Goal: Communication & Community: Share content

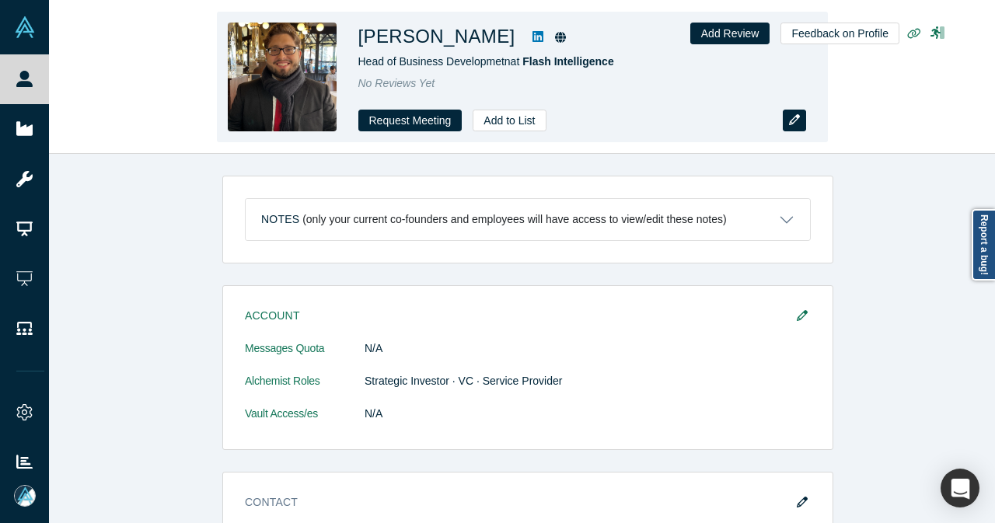
click at [786, 122] on button "button" at bounding box center [794, 121] width 23 height 22
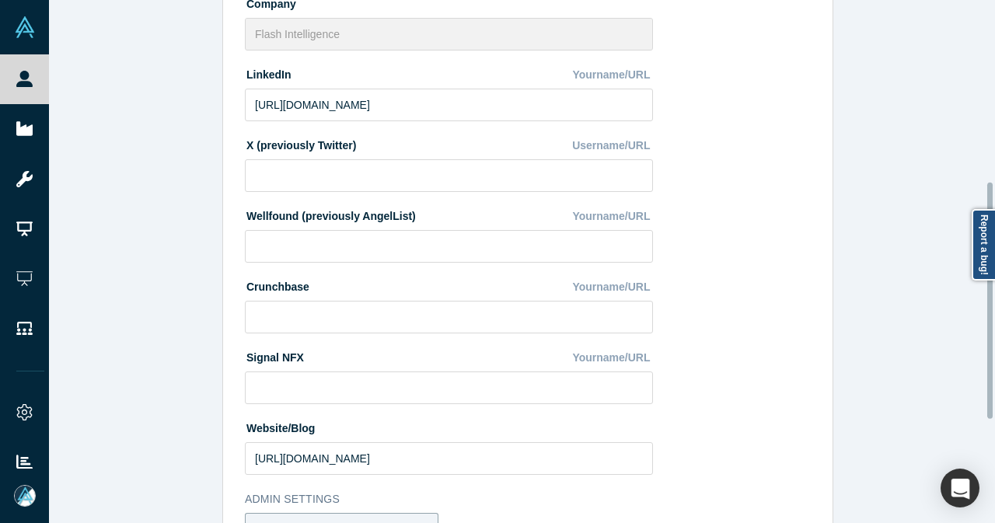
scroll to position [628, 0]
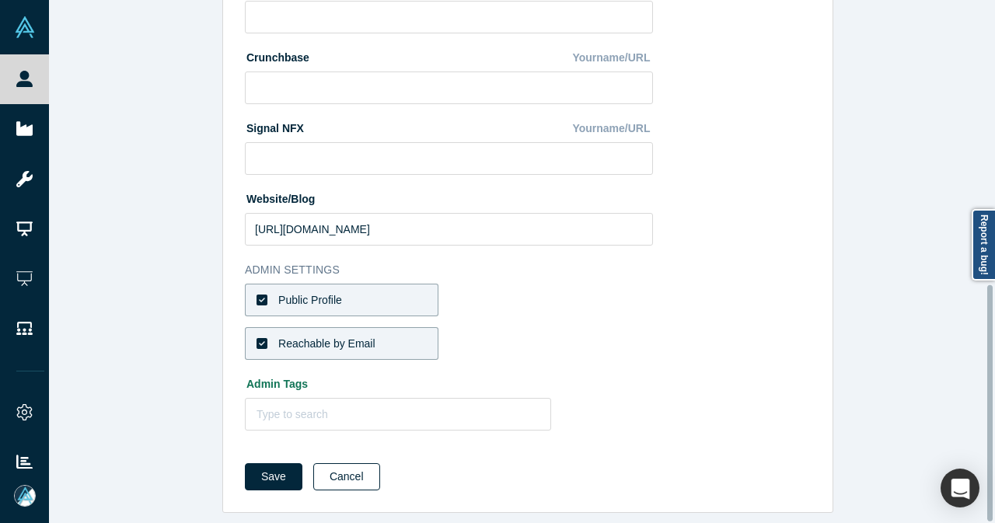
click at [353, 463] on button "Cancel" at bounding box center [346, 476] width 67 height 27
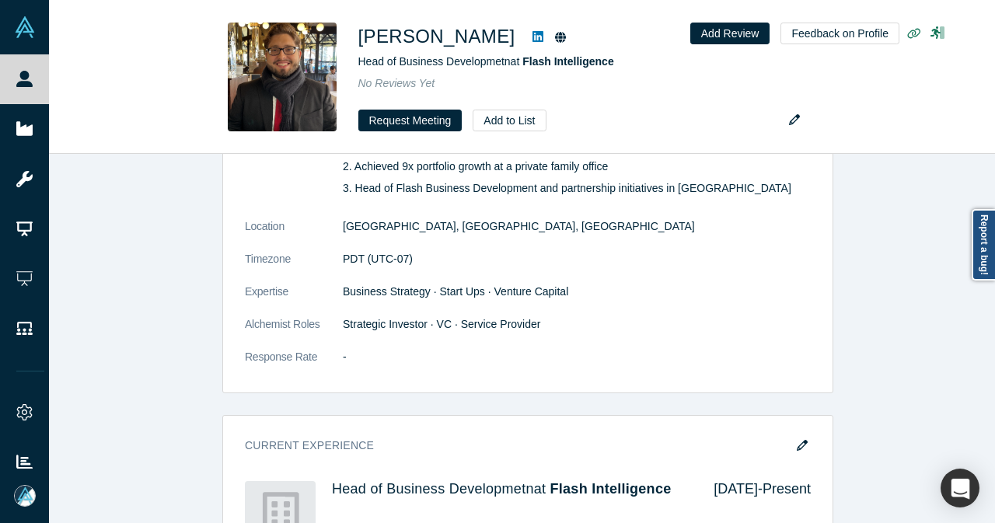
scroll to position [700, 0]
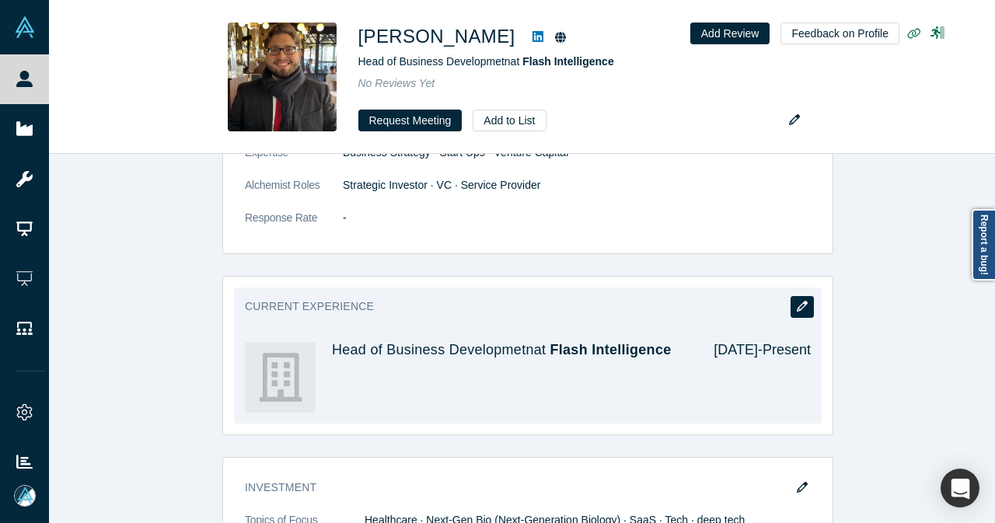
click at [791, 305] on button "button" at bounding box center [802, 307] width 23 height 22
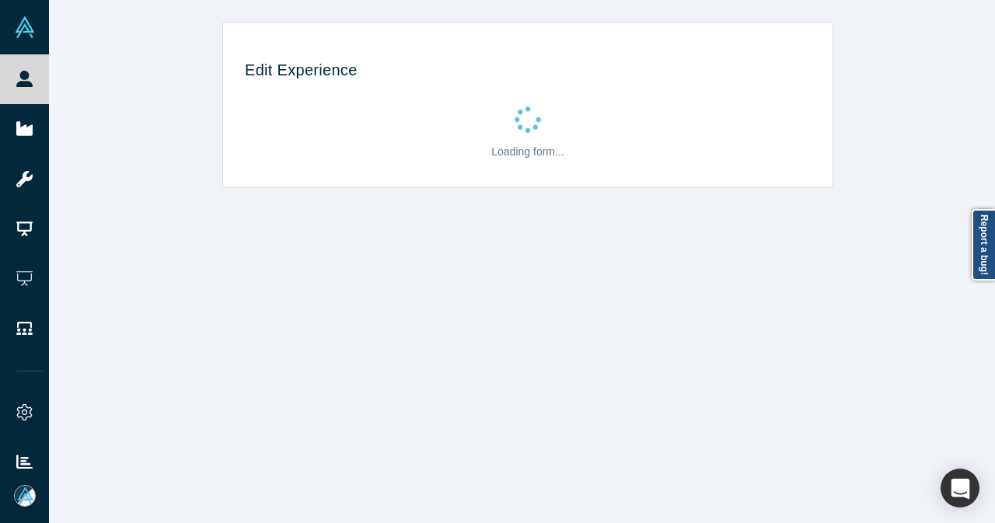
scroll to position [0, 0]
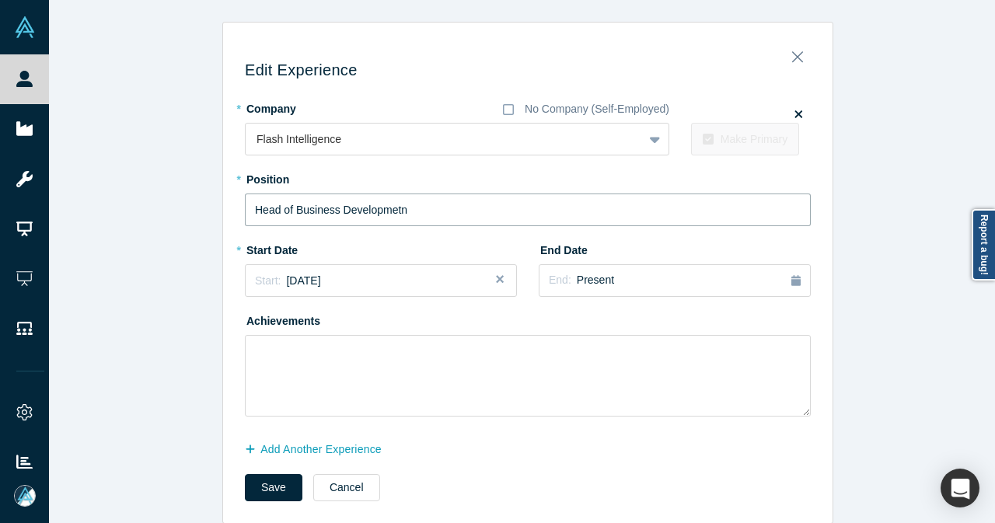
drag, startPoint x: 386, startPoint y: 208, endPoint x: 400, endPoint y: 208, distance: 13.2
click at [400, 208] on input "Head of Business Developmetn" at bounding box center [528, 210] width 566 height 33
type input "Head of Business Development"
click at [261, 480] on button "Save" at bounding box center [274, 487] width 58 height 27
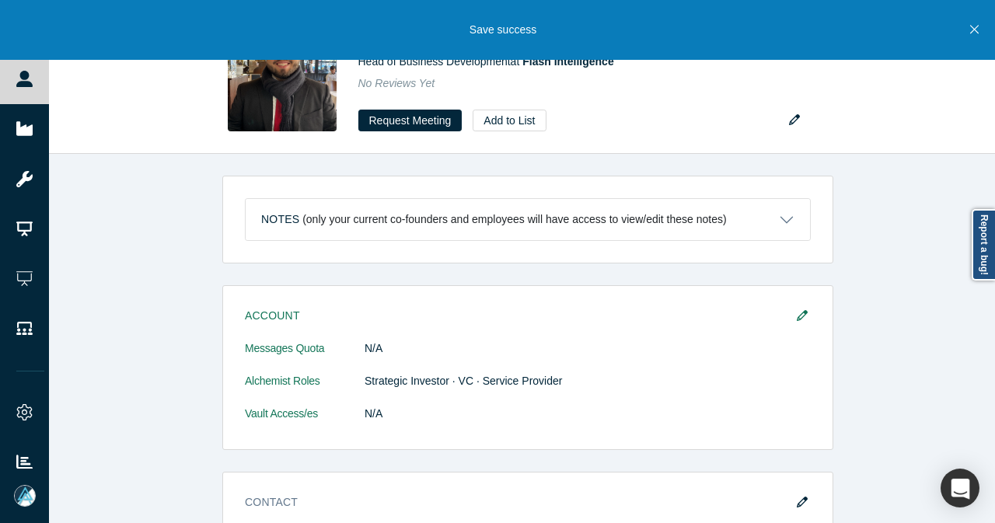
click at [976, 31] on icon "Close" at bounding box center [974, 30] width 9 height 9
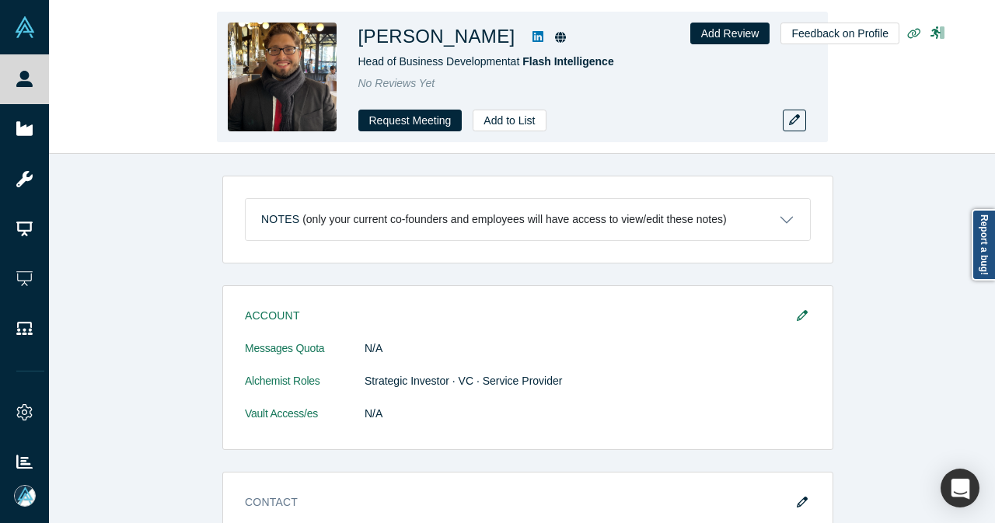
click at [532, 38] on icon at bounding box center [537, 36] width 11 height 11
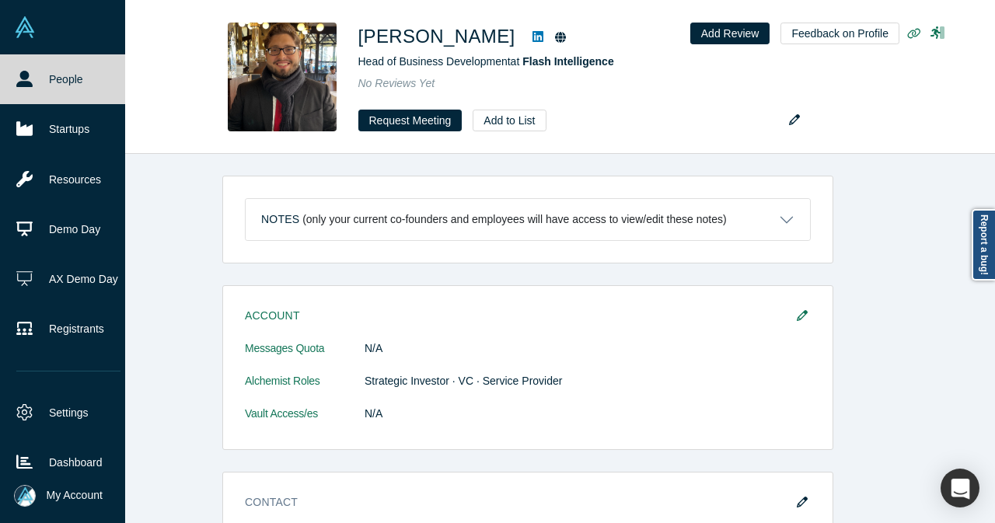
click at [40, 72] on link "People" at bounding box center [68, 79] width 137 height 50
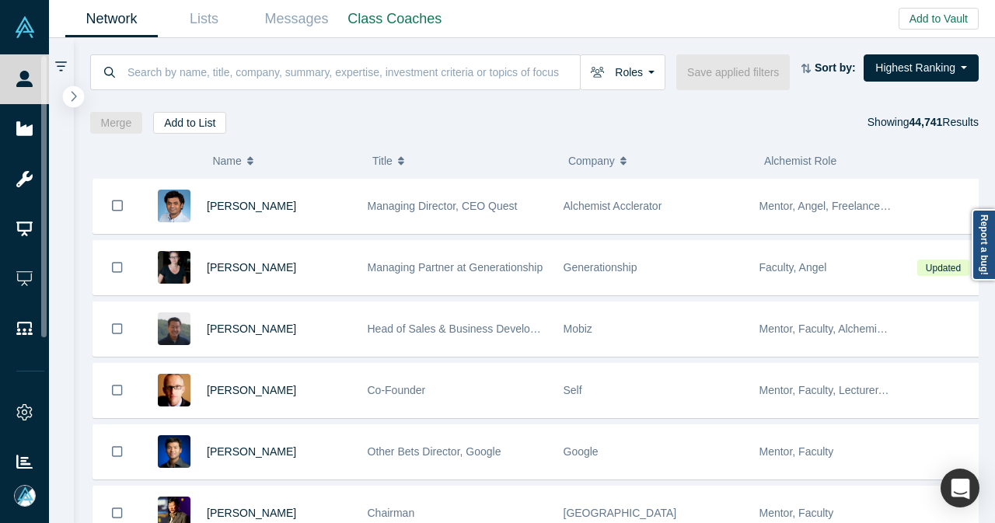
click at [72, 98] on icon "button" at bounding box center [74, 96] width 8 height 12
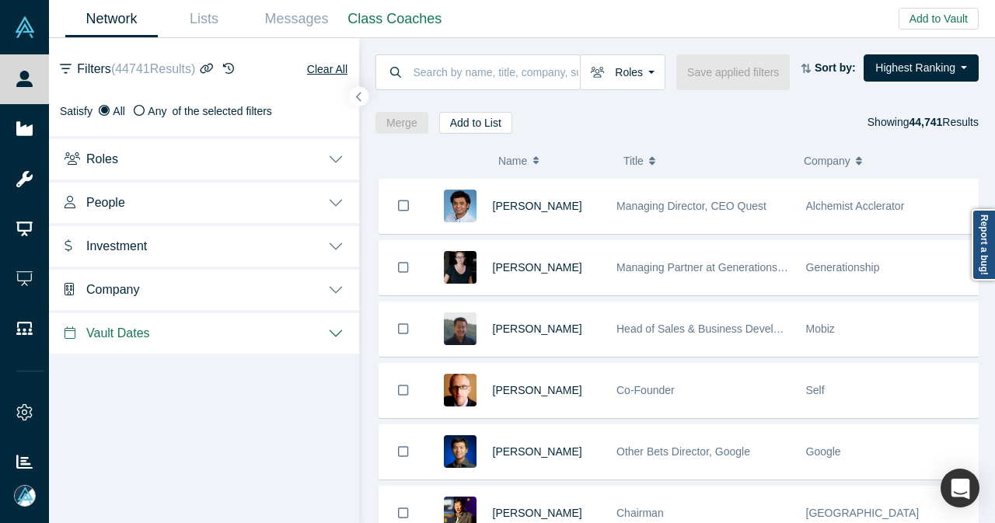
click at [344, 236] on button "Investment" at bounding box center [204, 245] width 310 height 44
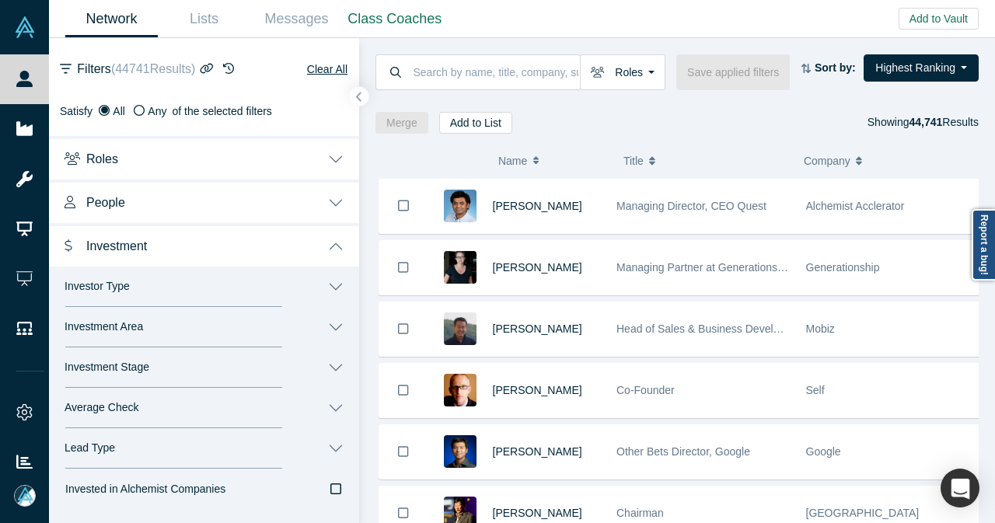
click at [250, 289] on button "Investor Type" at bounding box center [204, 287] width 310 height 40
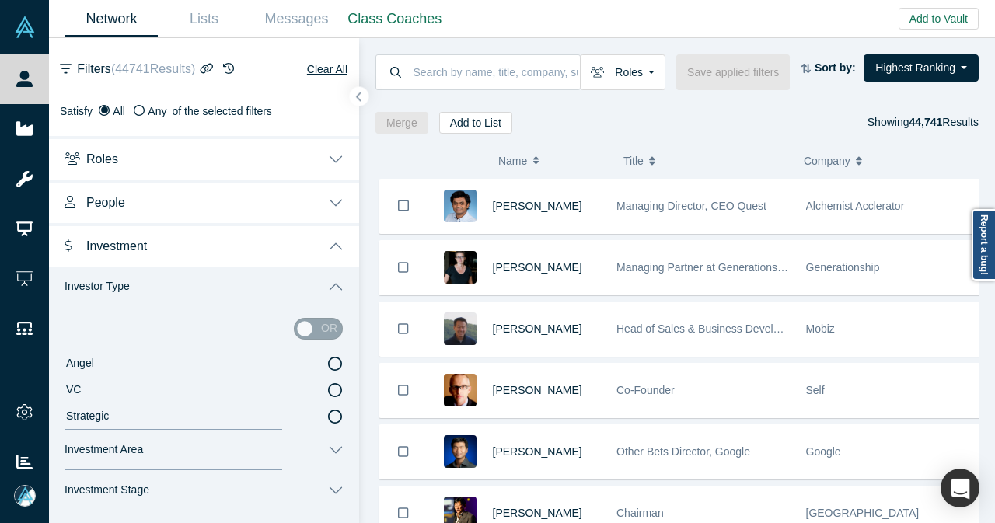
click at [328, 358] on icon at bounding box center [335, 364] width 14 height 14
click at [0, 0] on input "Angel" at bounding box center [0, 0] width 0 height 0
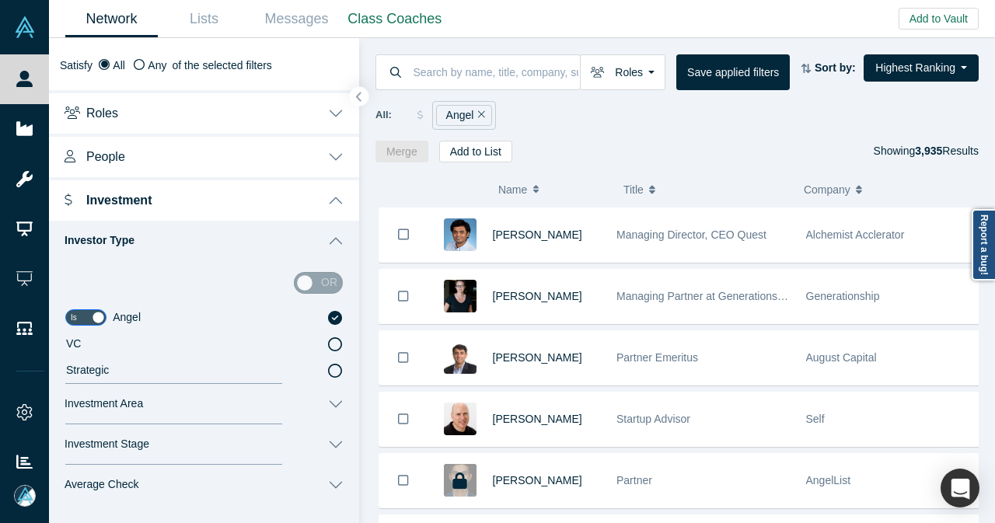
scroll to position [78, 0]
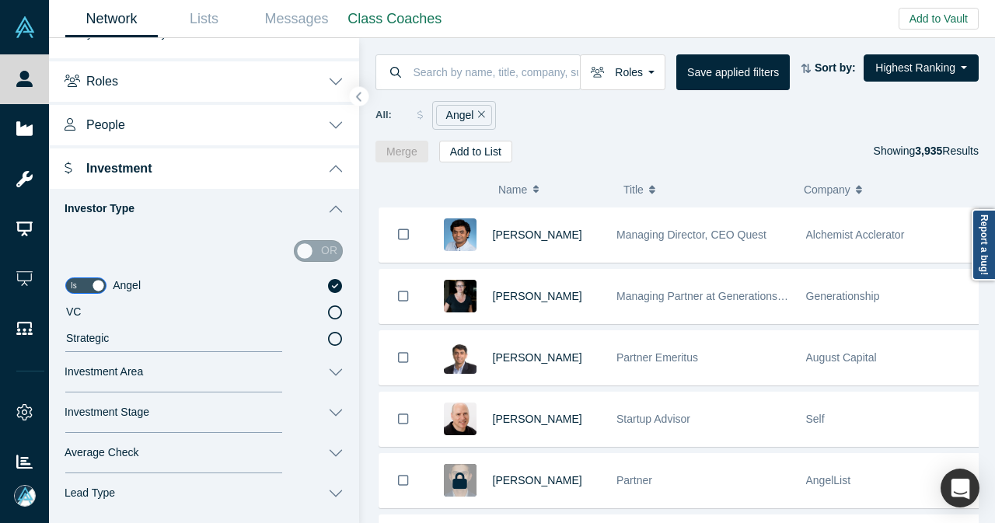
click at [330, 366] on button "Investment Area" at bounding box center [204, 372] width 310 height 40
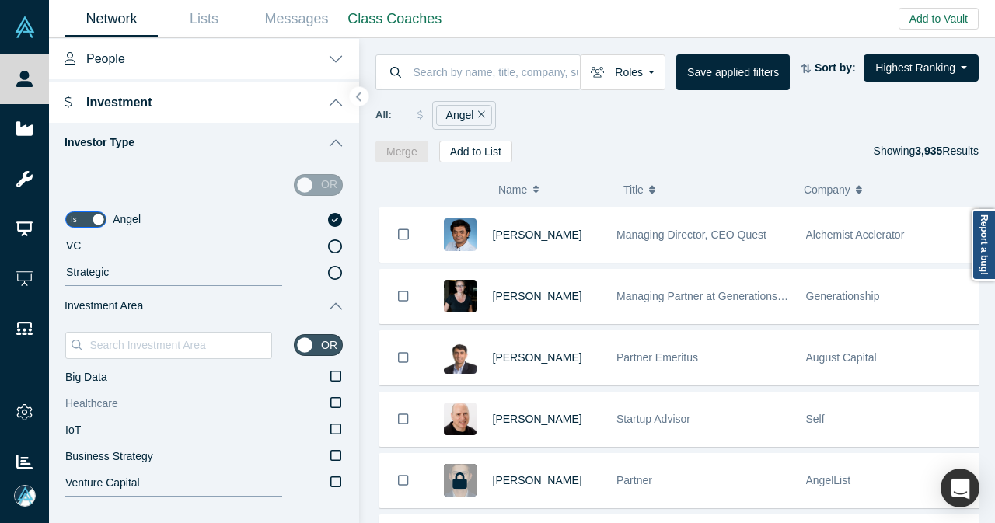
scroll to position [233, 0]
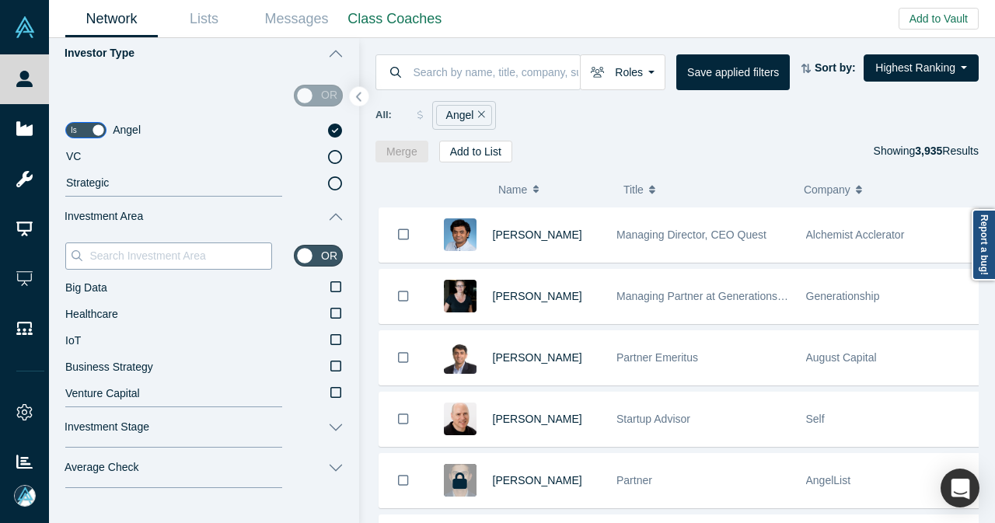
click at [209, 260] on input at bounding box center [179, 256] width 183 height 20
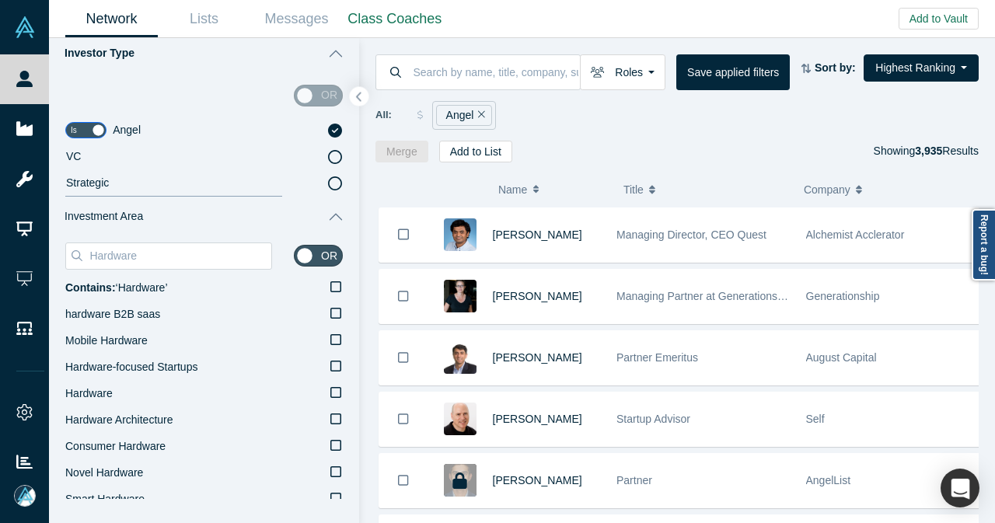
type input "Hardware"
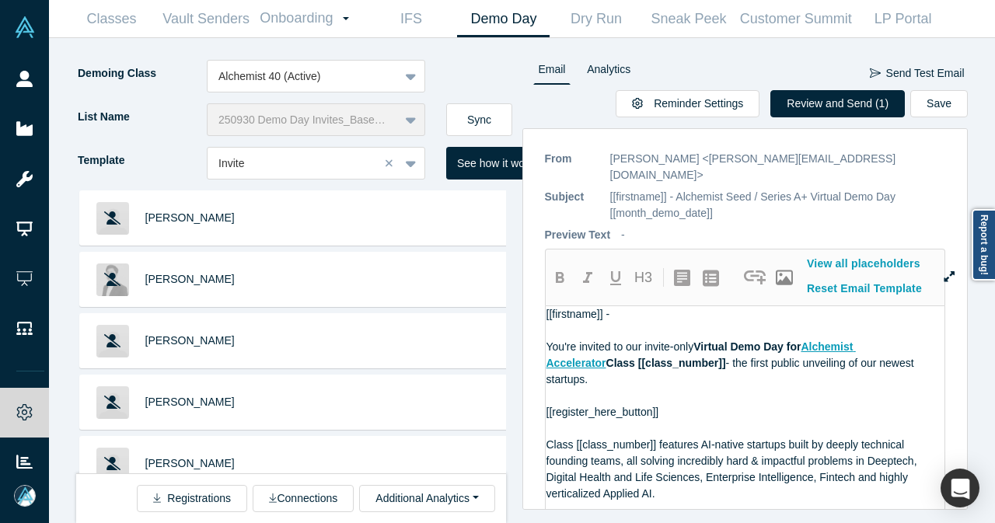
click at [476, 113] on button "Sync" at bounding box center [479, 119] width 66 height 33
click at [821, 102] on button "Review and Send (4)" at bounding box center [837, 103] width 134 height 27
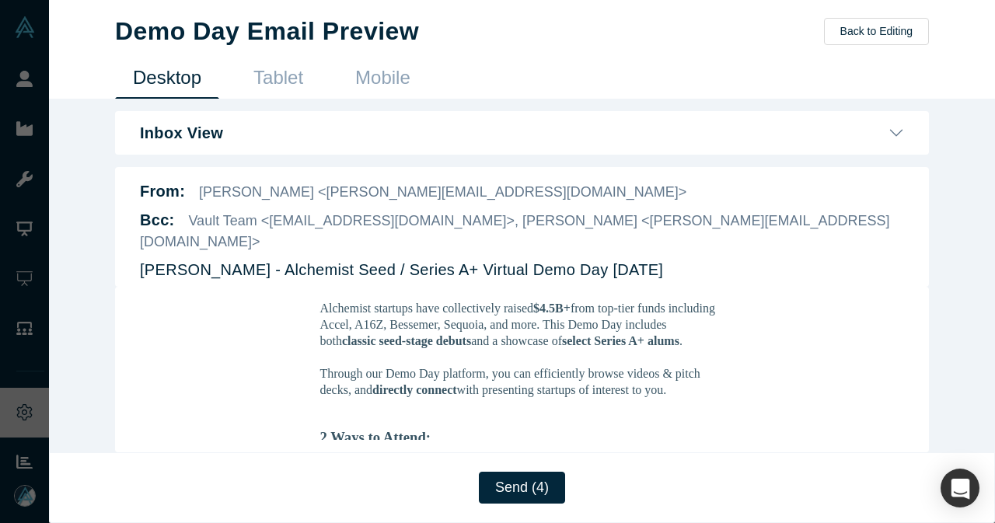
scroll to position [544, 0]
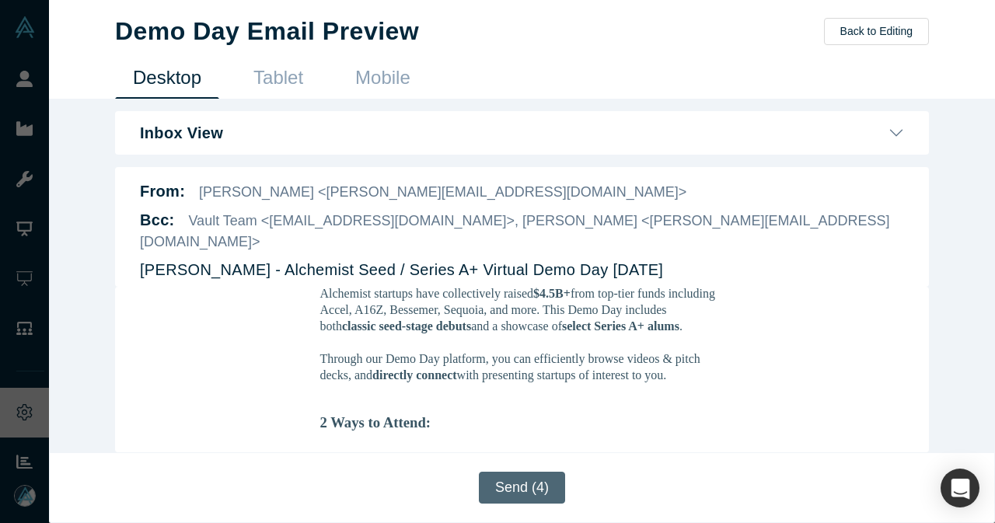
click at [519, 483] on button "Send (4)" at bounding box center [522, 488] width 86 height 32
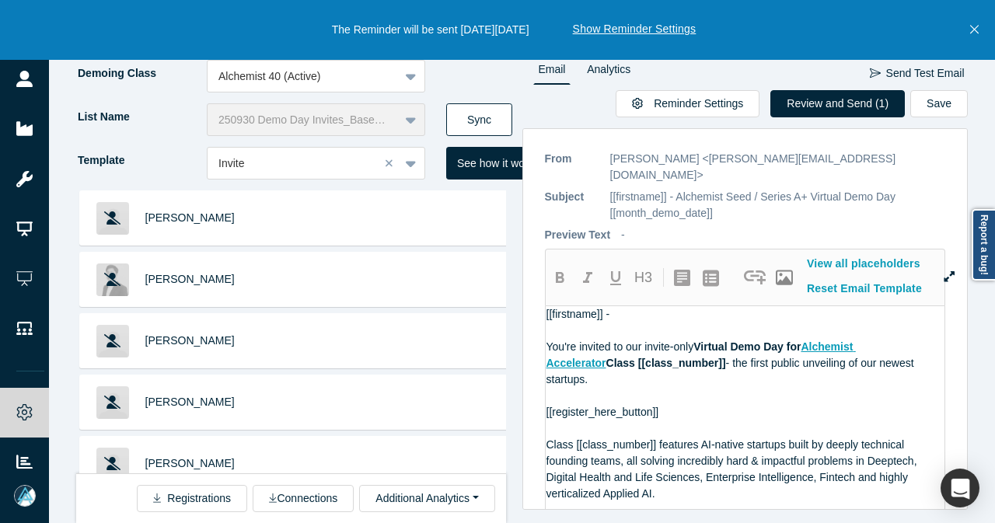
click at [478, 119] on button "Sync" at bounding box center [479, 119] width 66 height 33
click at [976, 34] on icon "Close" at bounding box center [974, 30] width 9 height 14
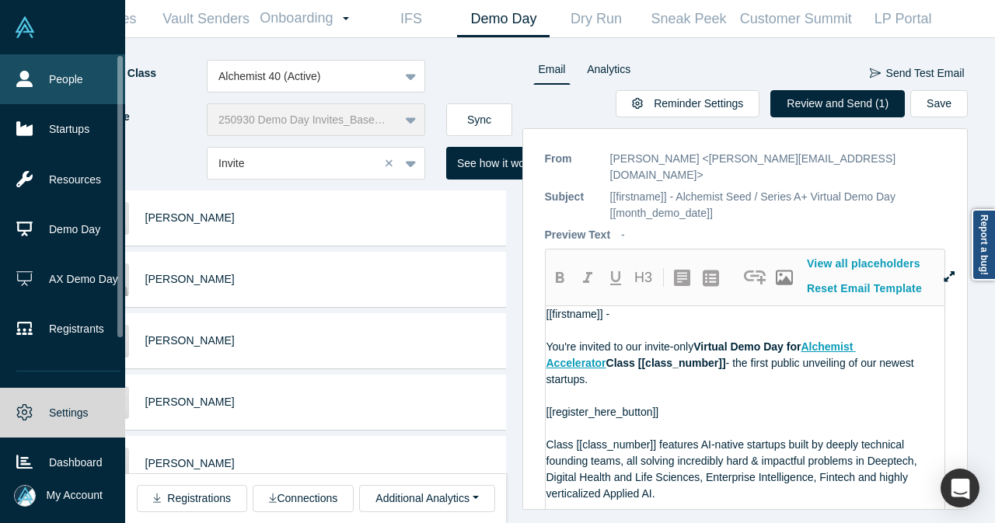
click at [44, 83] on link "People" at bounding box center [68, 79] width 137 height 50
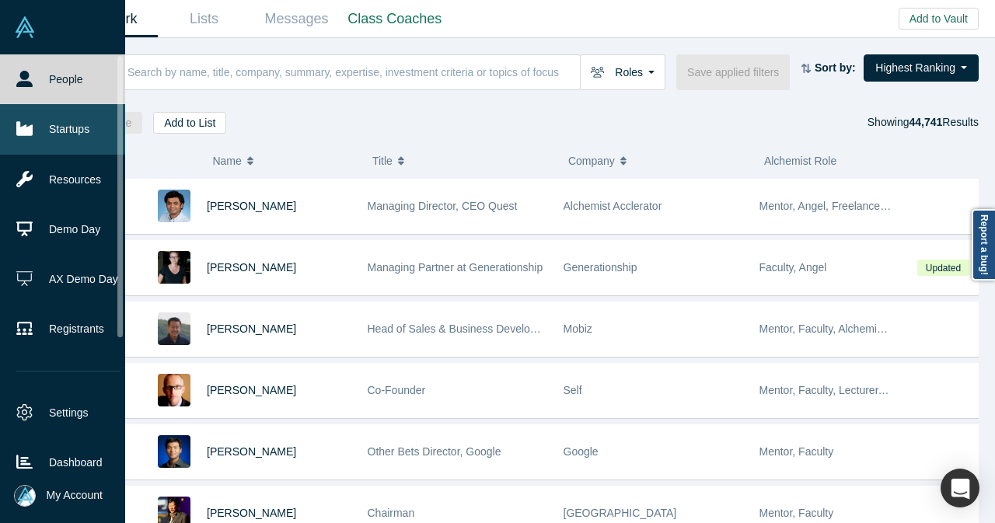
click at [47, 133] on link "Startups" at bounding box center [68, 129] width 137 height 50
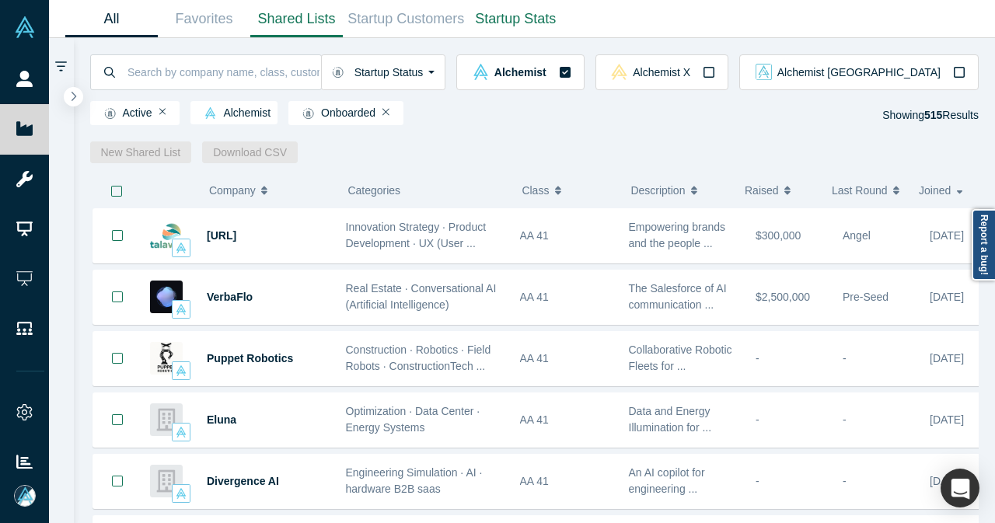
click at [314, 23] on link "Shared Lists" at bounding box center [296, 19] width 93 height 37
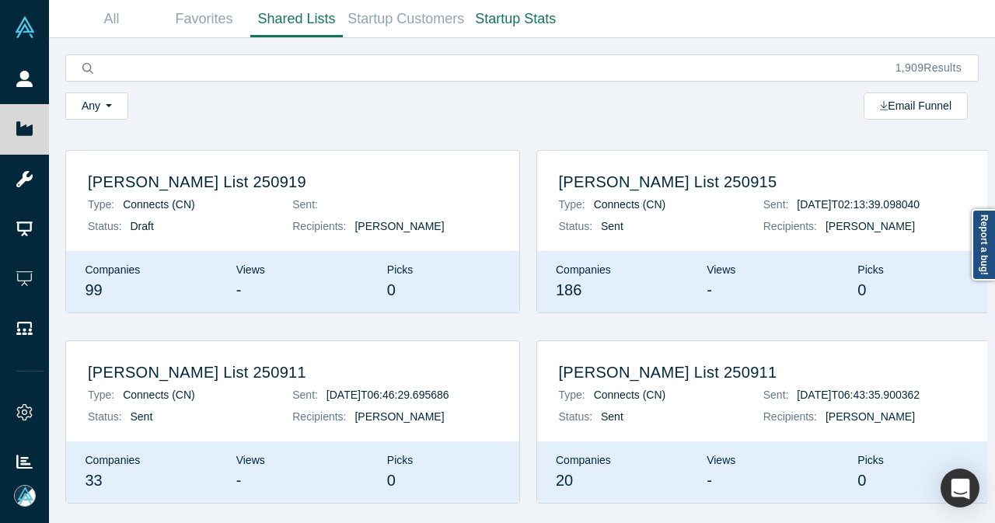
click at [288, 191] on div "[PERSON_NAME] List 250919 Type: Connects (CN) Status: Draft Sent: Recipients: […" at bounding box center [292, 201] width 453 height 100
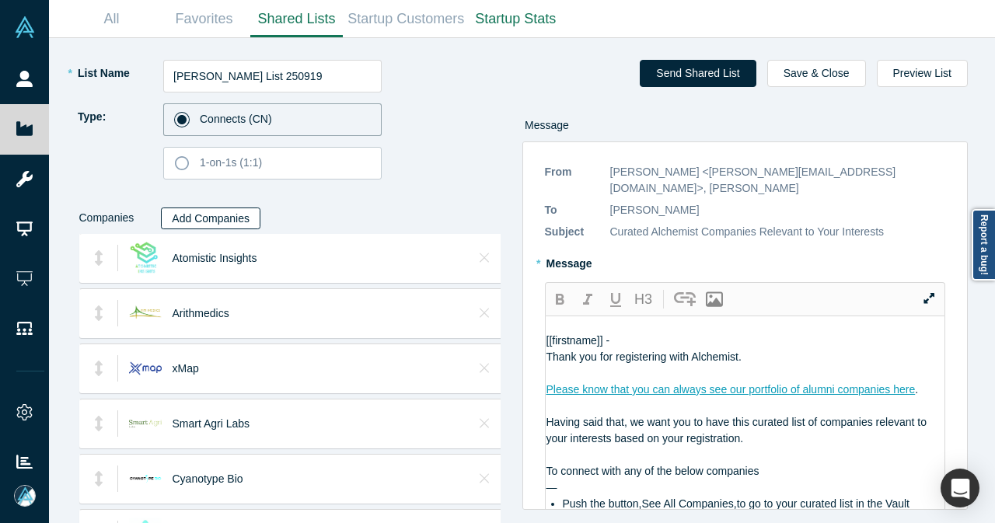
click at [238, 226] on button "Add Companies" at bounding box center [210, 219] width 99 height 22
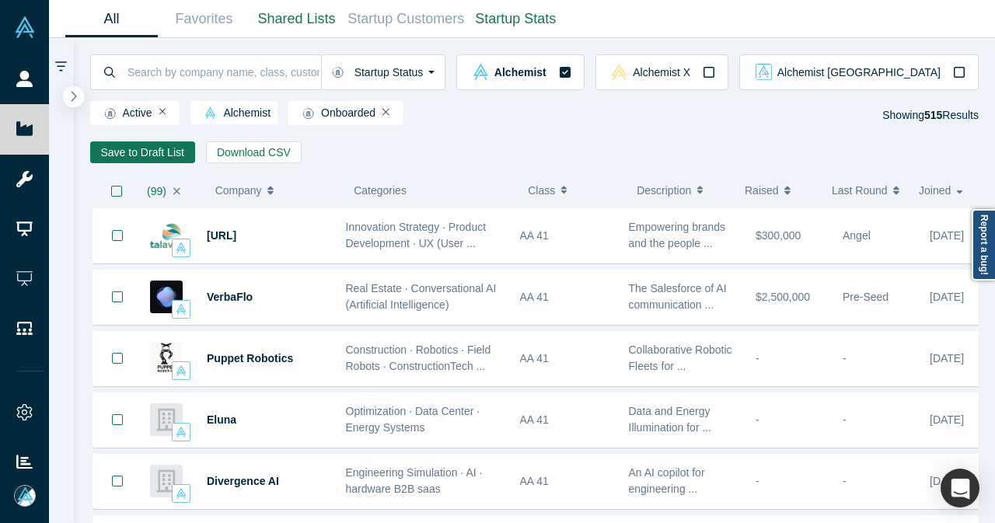
click at [73, 101] on icon "button" at bounding box center [74, 96] width 8 height 12
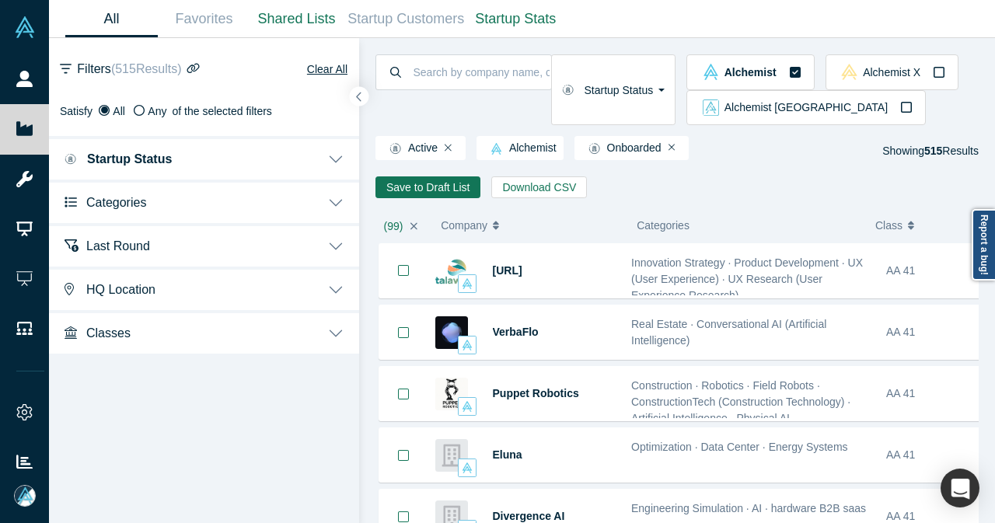
click at [308, 210] on button "Categories" at bounding box center [204, 202] width 310 height 44
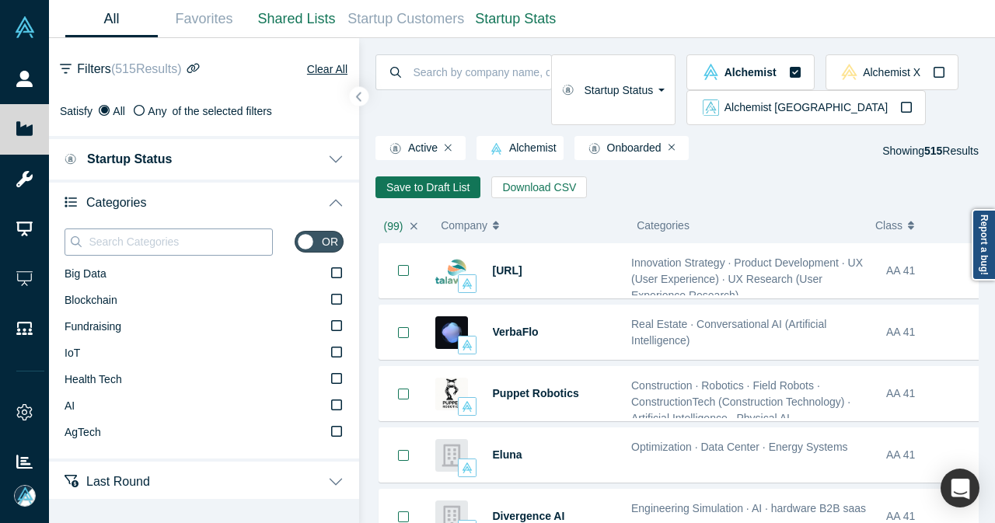
click at [238, 233] on input at bounding box center [179, 242] width 185 height 20
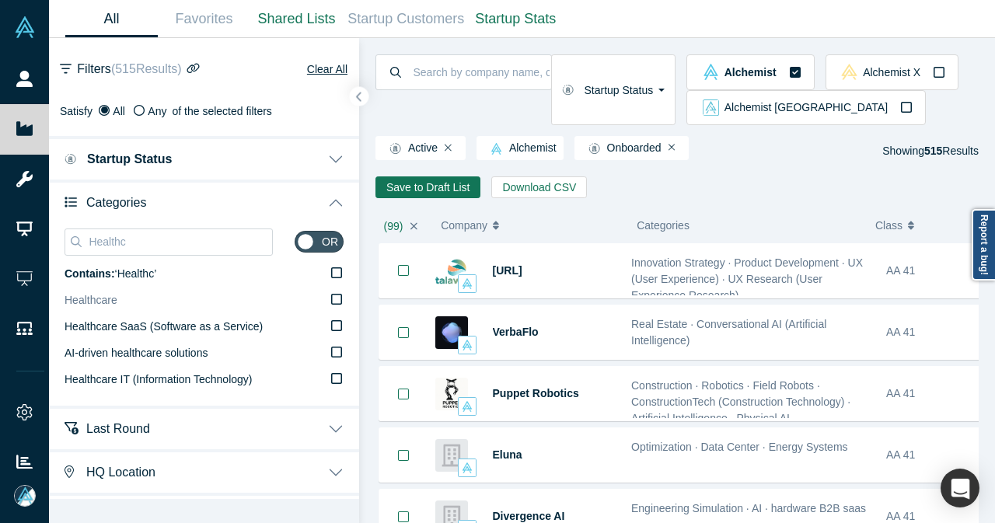
click at [331, 298] on icon at bounding box center [336, 299] width 11 height 12
click at [0, 0] on input "Healthcare" at bounding box center [0, 0] width 0 height 0
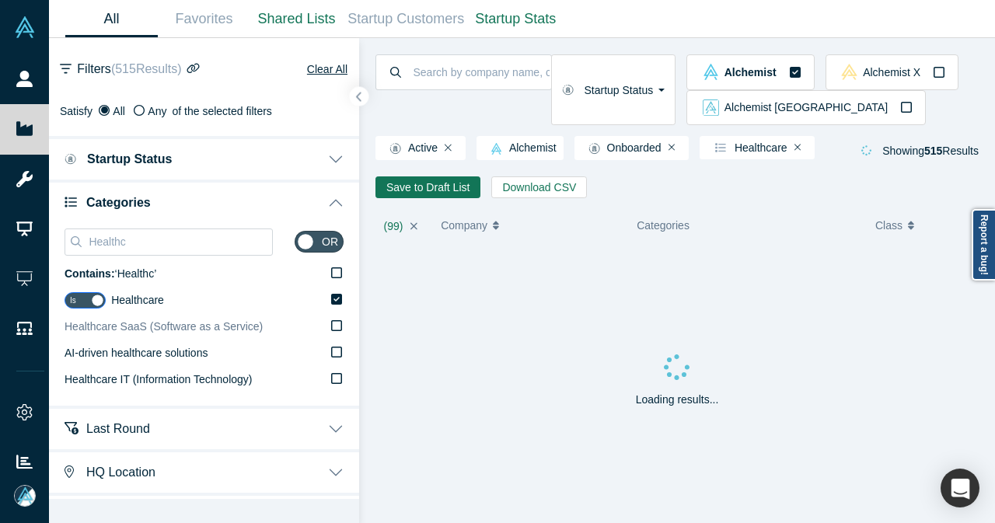
scroll to position [37, 0]
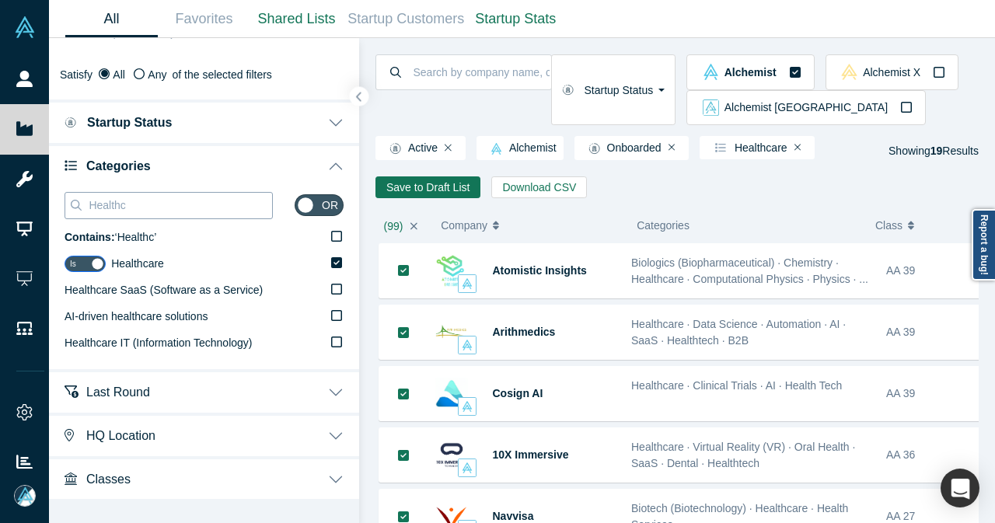
drag, startPoint x: 135, startPoint y: 204, endPoint x: 68, endPoint y: 206, distance: 66.9
click at [68, 206] on div "Healthc" at bounding box center [169, 205] width 208 height 27
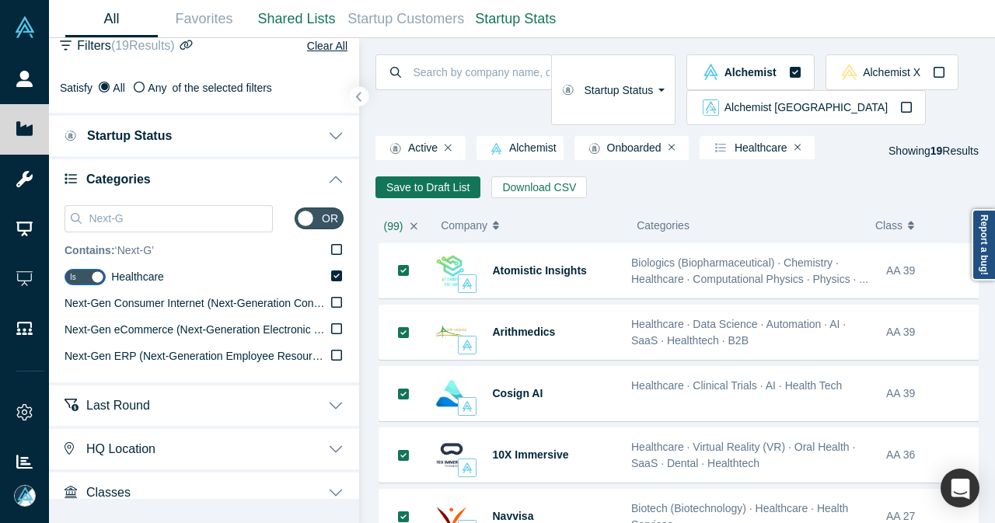
scroll to position [37, 0]
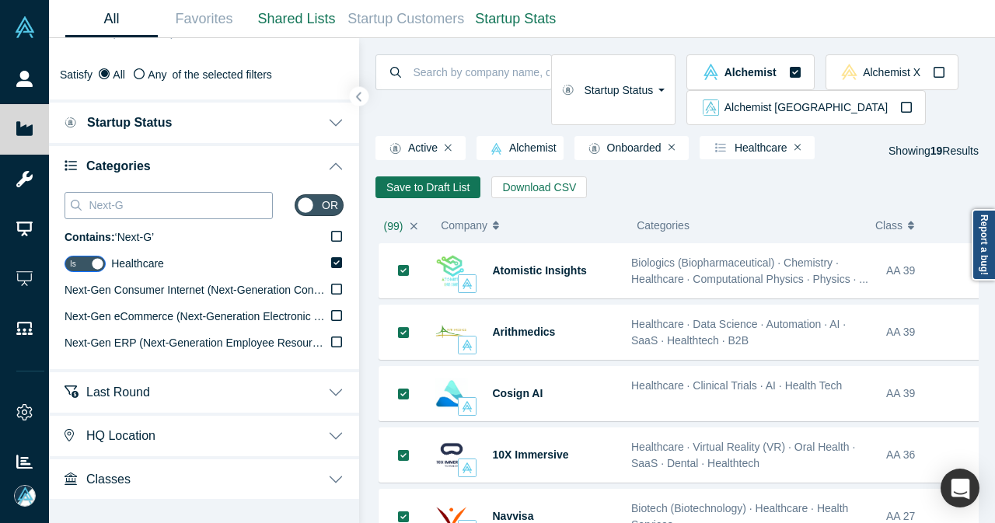
drag, startPoint x: 151, startPoint y: 208, endPoint x: 72, endPoint y: 212, distance: 79.4
click at [72, 212] on div "Next-G" at bounding box center [169, 205] width 208 height 27
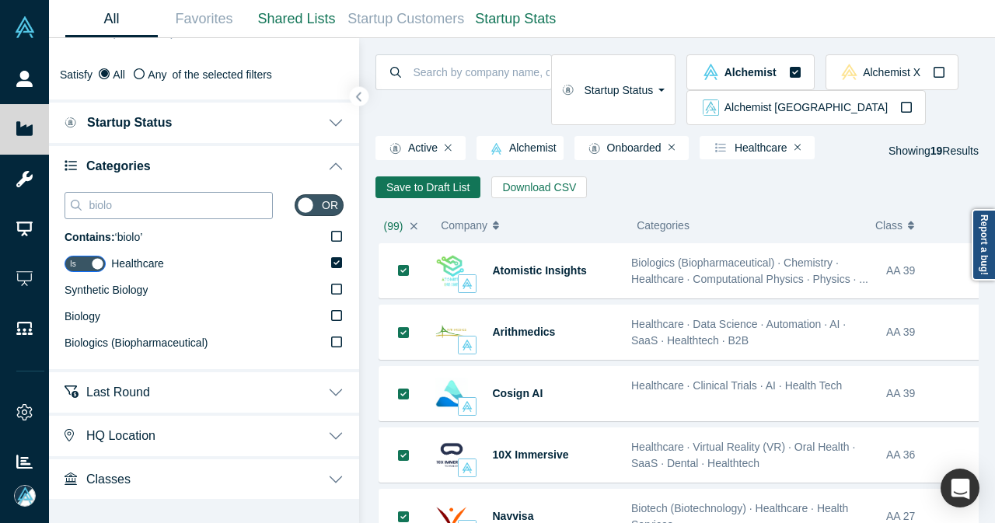
drag, startPoint x: 177, startPoint y: 207, endPoint x: 73, endPoint y: 208, distance: 104.2
click at [78, 210] on div "biolo" at bounding box center [169, 205] width 208 height 27
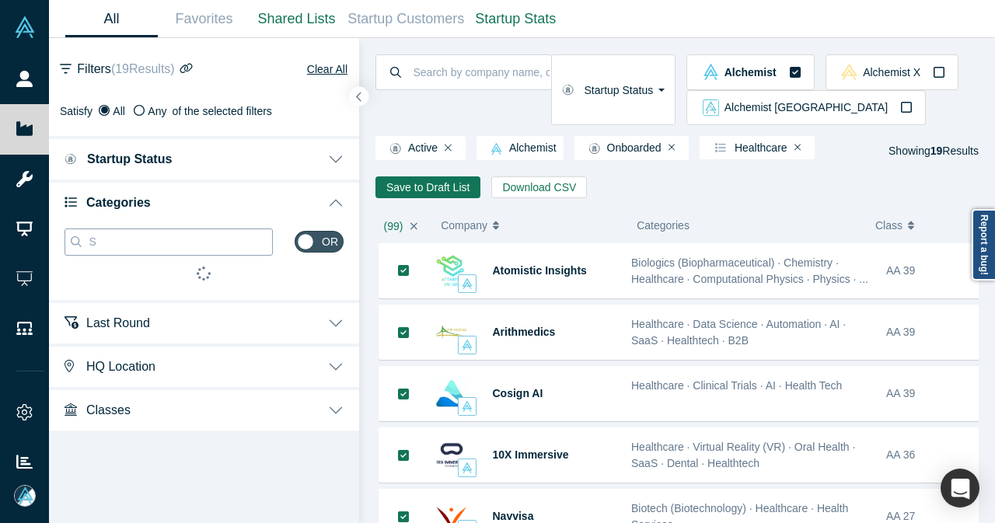
scroll to position [0, 0]
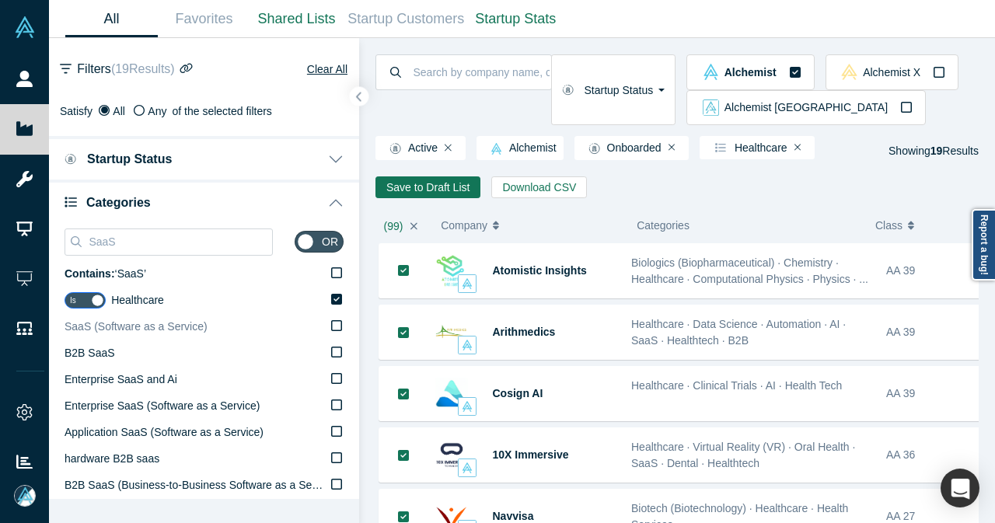
click at [331, 329] on icon at bounding box center [336, 325] width 11 height 12
click at [0, 0] on input "SaaS (Software as a Service)" at bounding box center [0, 0] width 0 height 0
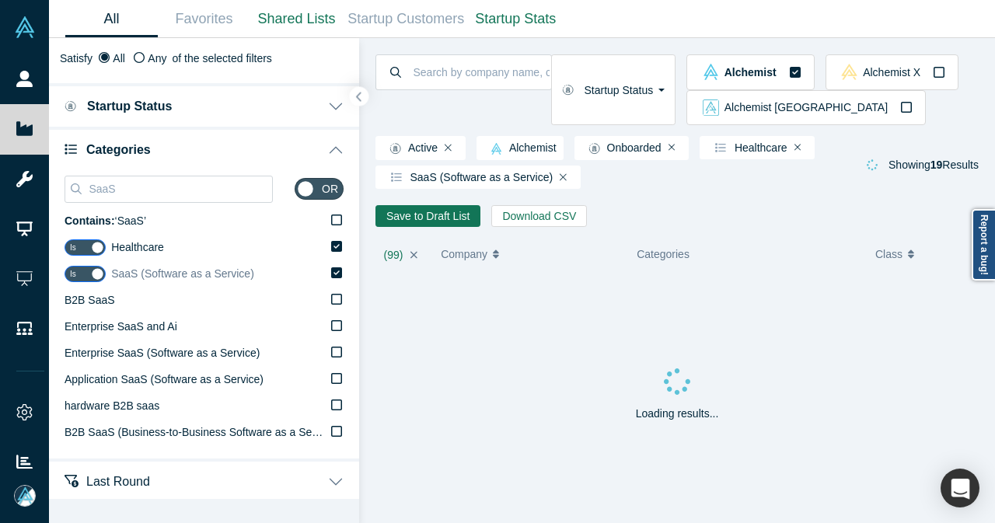
scroll to position [78, 0]
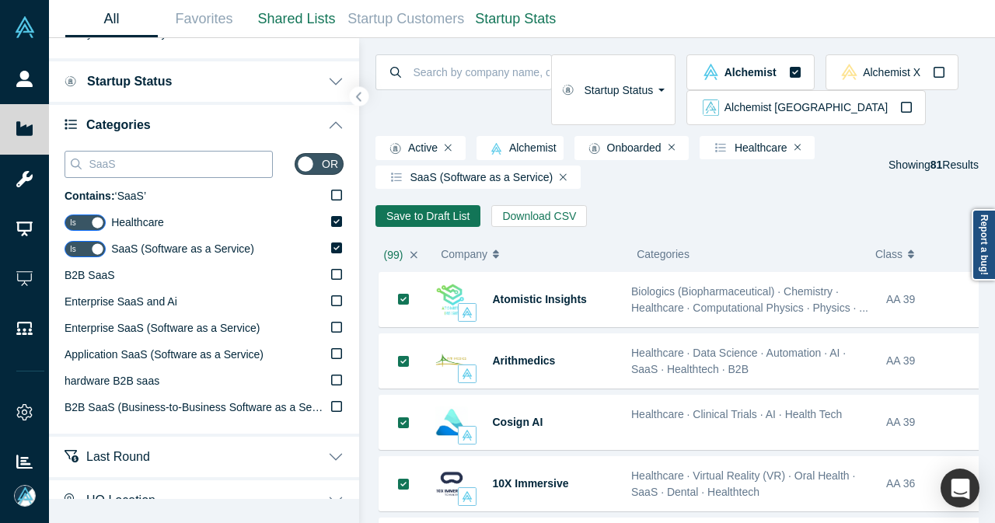
drag, startPoint x: 127, startPoint y: 160, endPoint x: 90, endPoint y: 169, distance: 38.5
click at [90, 169] on input "SaaS" at bounding box center [179, 164] width 185 height 20
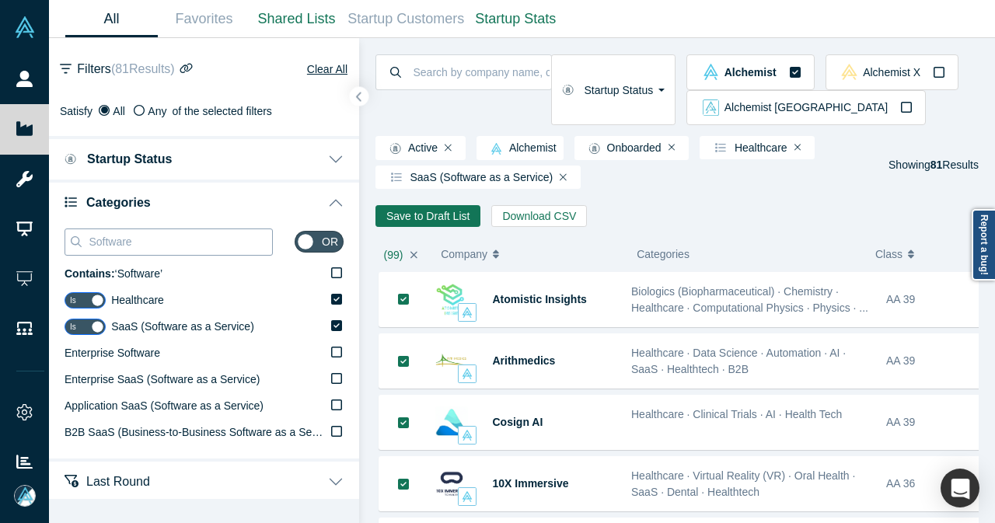
drag, startPoint x: 152, startPoint y: 240, endPoint x: 84, endPoint y: 243, distance: 67.7
click at [84, 243] on div "Software" at bounding box center [169, 242] width 208 height 27
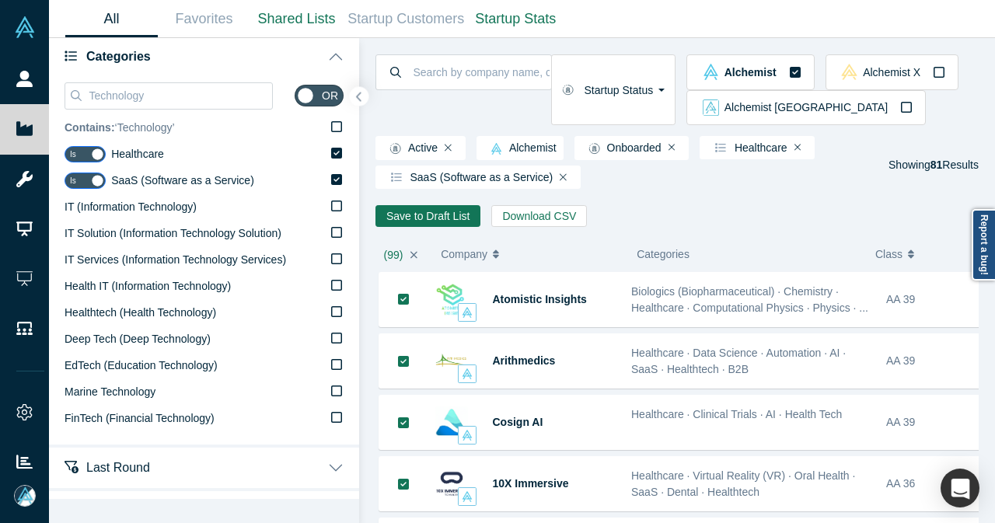
scroll to position [155, 0]
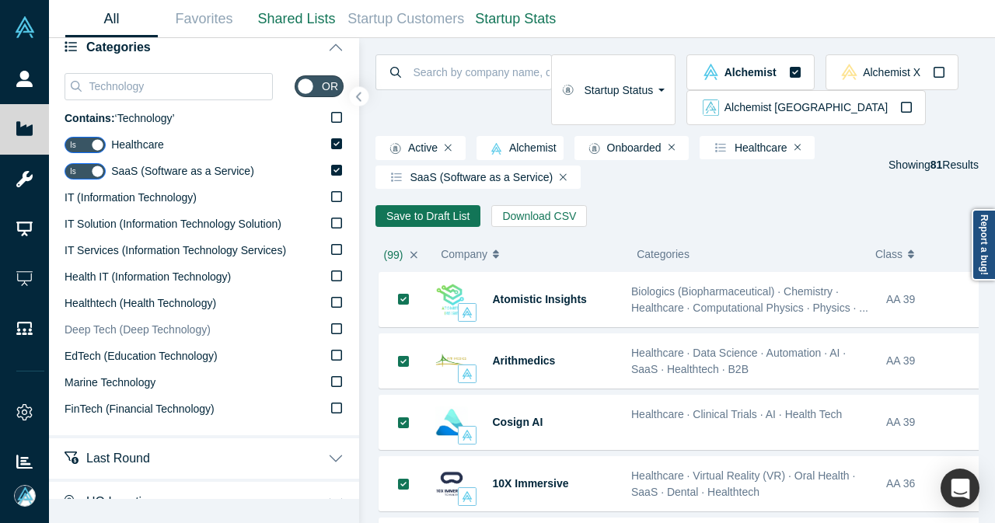
click at [330, 328] on label "Deep Tech (Deep Technology)" at bounding box center [204, 330] width 279 height 26
click at [0, 0] on input "Deep Tech (Deep Technology)" at bounding box center [0, 0] width 0 height 0
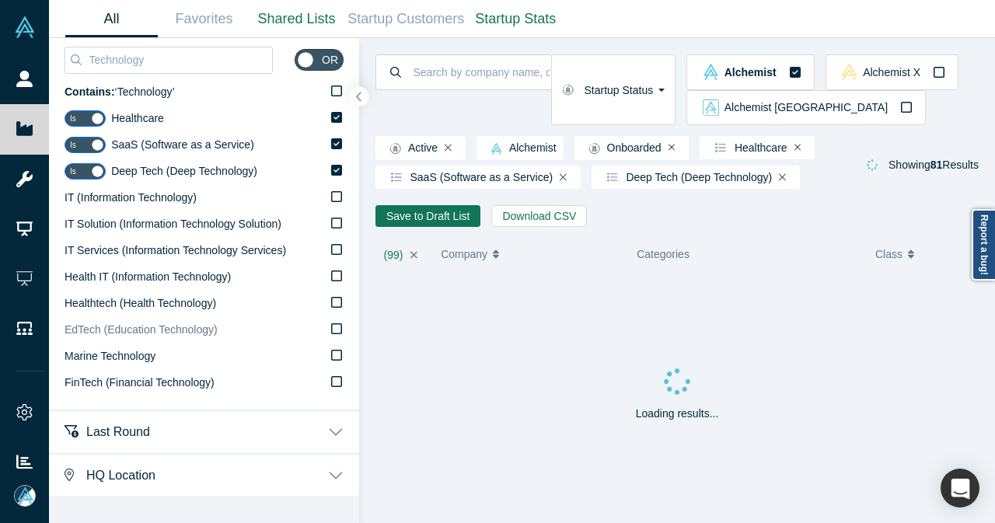
scroll to position [222, 0]
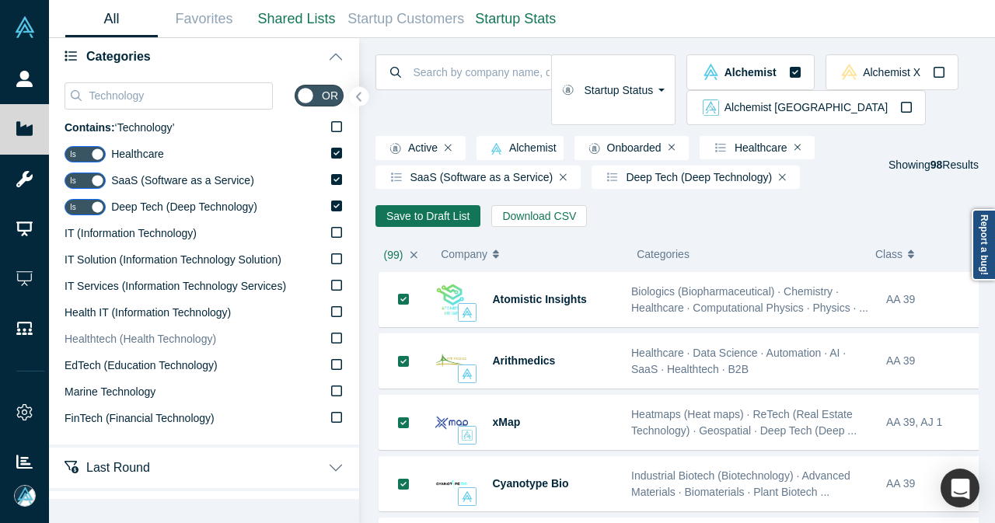
scroll to position [66, 0]
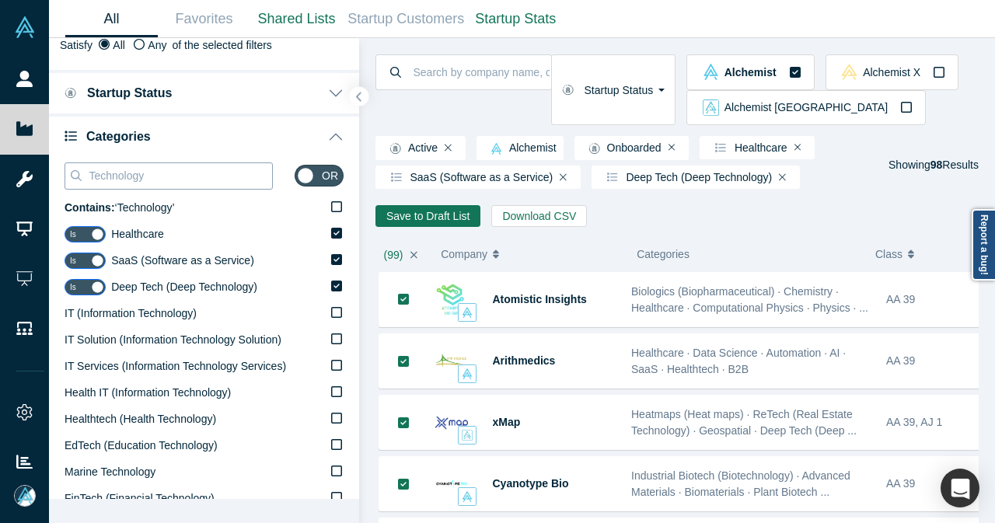
drag, startPoint x: 164, startPoint y: 176, endPoint x: 78, endPoint y: 175, distance: 86.3
click at [78, 175] on div "Technology" at bounding box center [169, 175] width 208 height 27
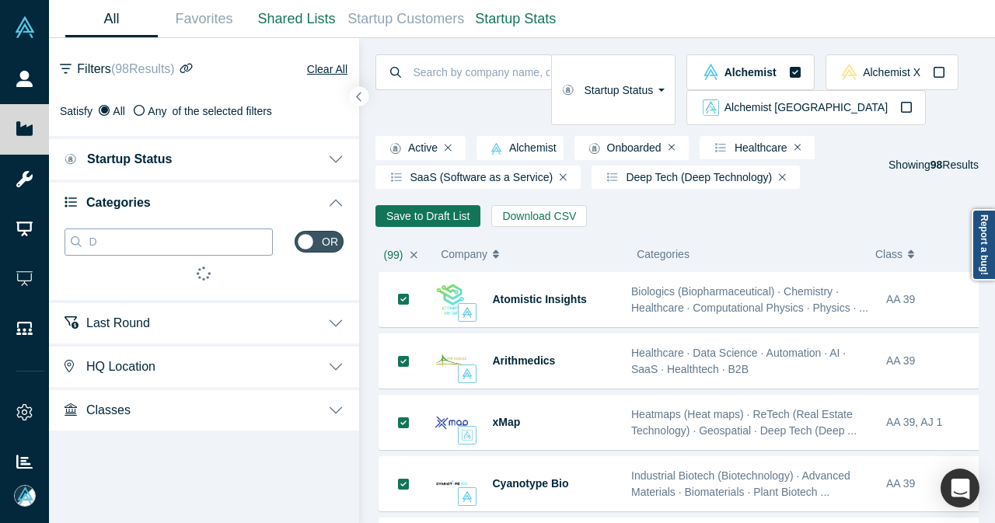
scroll to position [0, 0]
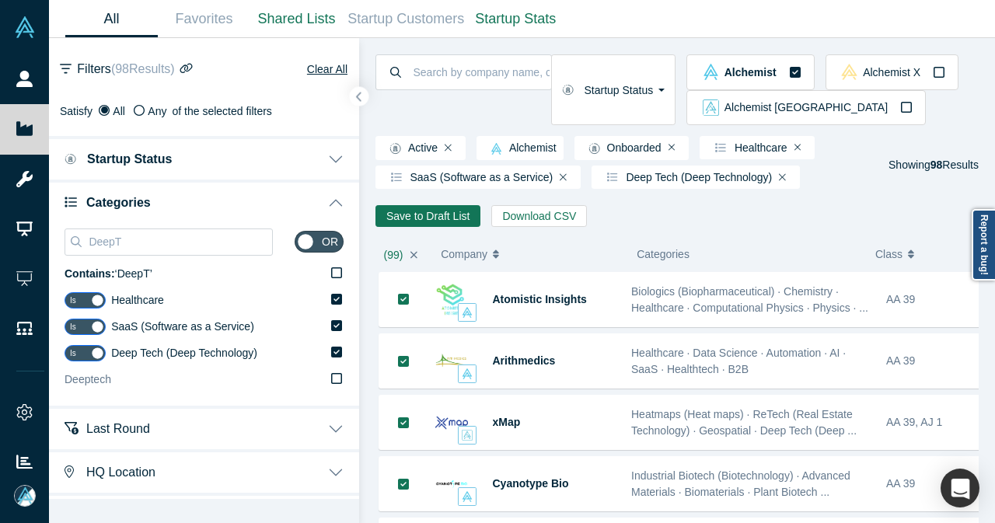
type input "DeepT"
click at [316, 379] on label "Deeptech" at bounding box center [204, 380] width 279 height 26
click at [0, 0] on input "Deeptech" at bounding box center [0, 0] width 0 height 0
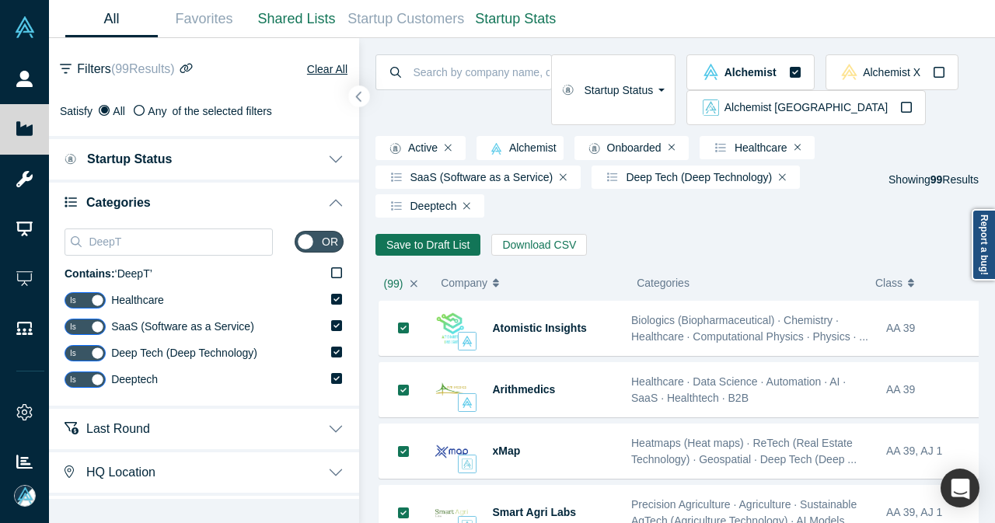
click at [354, 89] on button "button" at bounding box center [359, 96] width 21 height 21
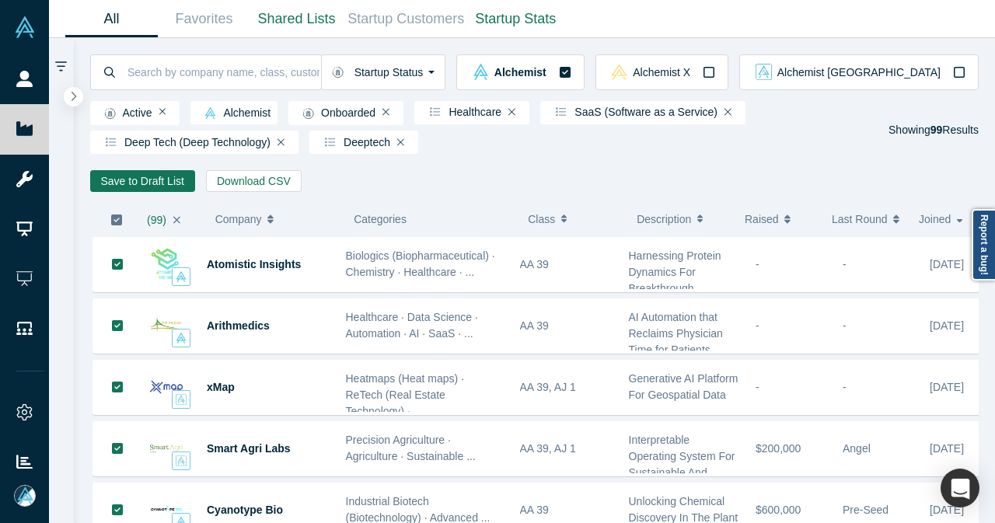
click at [113, 222] on icon "button" at bounding box center [116, 220] width 11 height 11
click at [106, 181] on button "Save to Draft List" at bounding box center [142, 181] width 105 height 22
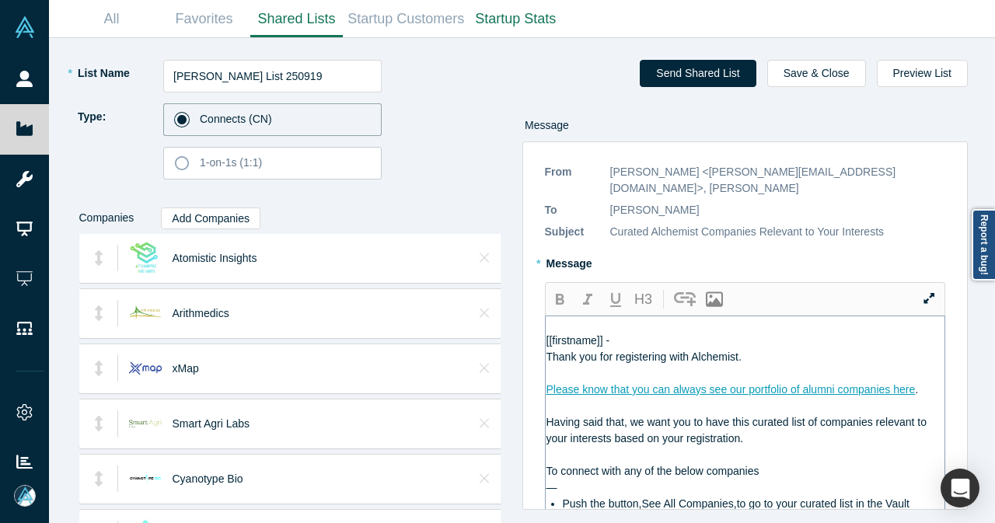
click at [644, 333] on div "[[firstname]] -" at bounding box center [745, 341] width 399 height 16
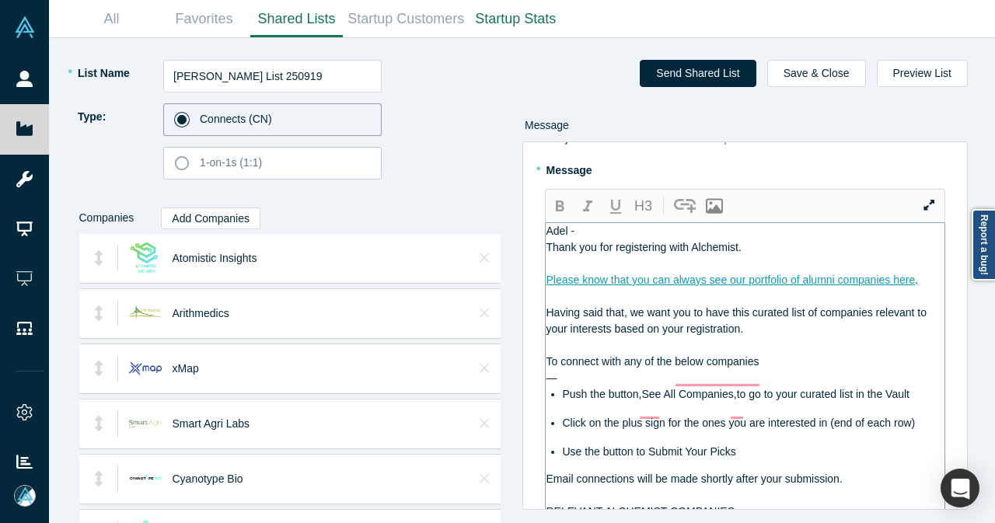
scroll to position [100, 0]
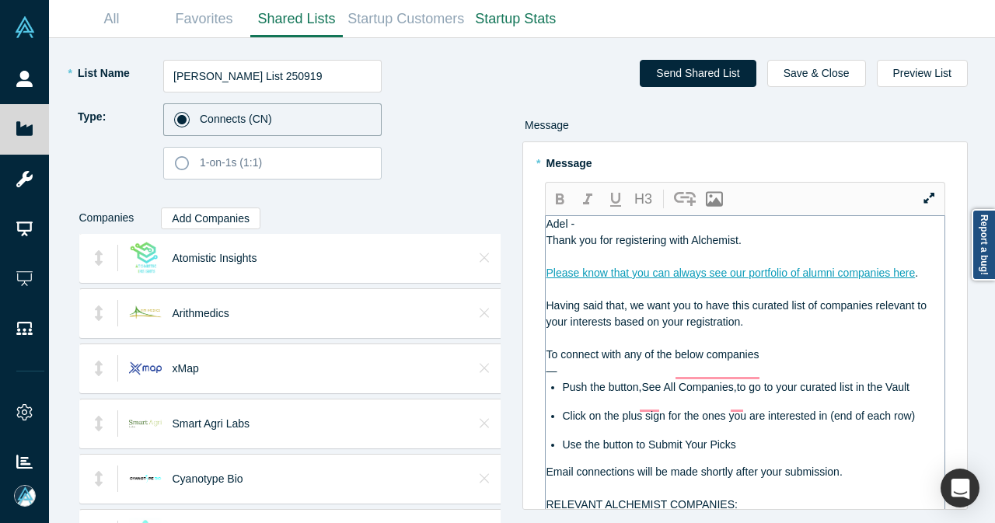
click at [788, 245] on div "Thank you for registering with Alchemist." at bounding box center [745, 240] width 399 height 16
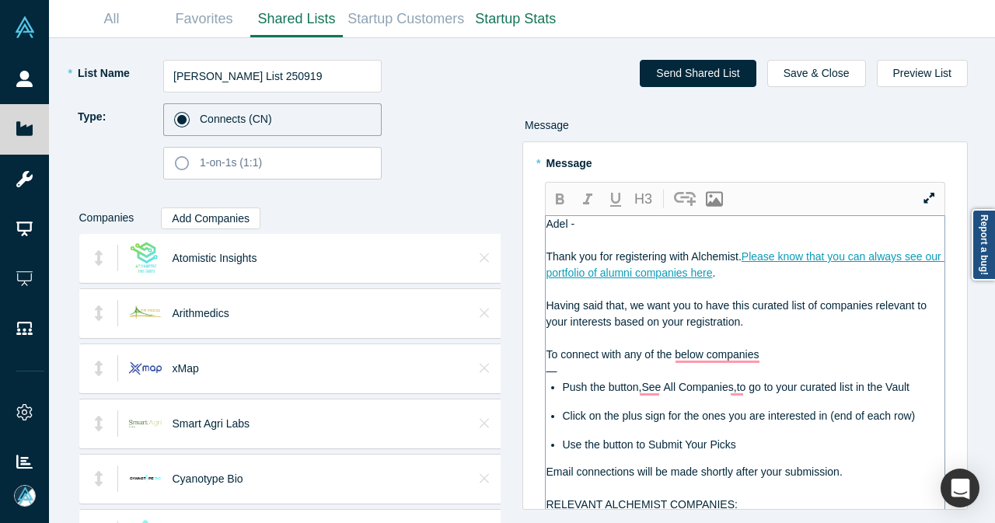
click at [787, 363] on div "—" at bounding box center [745, 371] width 399 height 16
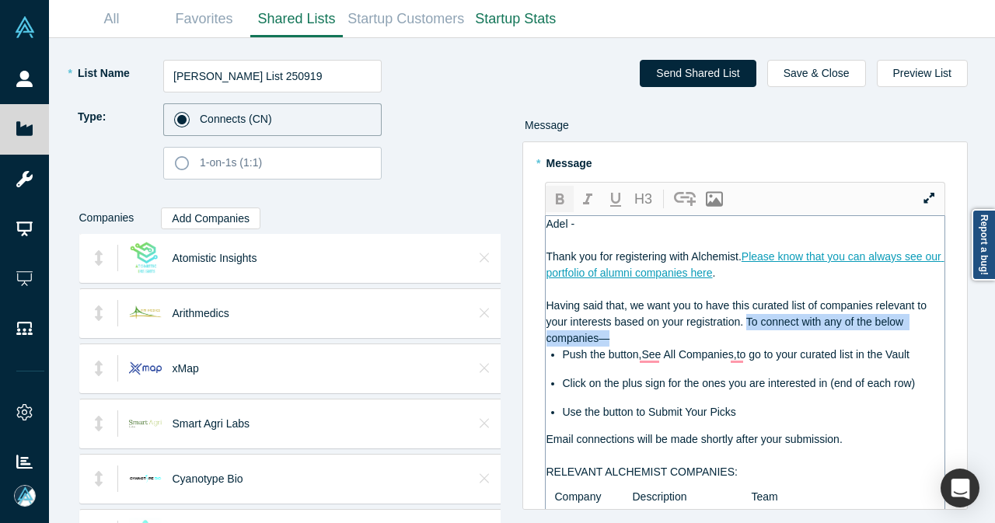
click at [556, 194] on icon "button" at bounding box center [560, 199] width 9 height 11
click at [642, 348] on span "Push the button,See All Companies,to go to your curated list in the Vault" at bounding box center [736, 354] width 347 height 12
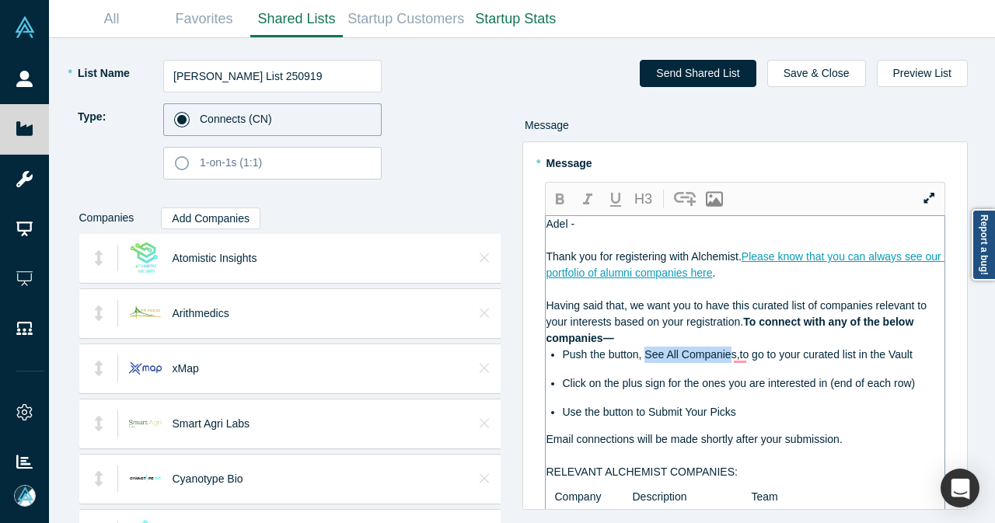
click at [729, 348] on span "Push the button, See All Companies,to go to your curated list in the Vault" at bounding box center [738, 354] width 350 height 12
click at [731, 348] on span "Push the button, See All Companies,to go to your curated list in the Vault" at bounding box center [738, 354] width 350 height 12
click at [569, 187] on button "button" at bounding box center [560, 199] width 28 height 26
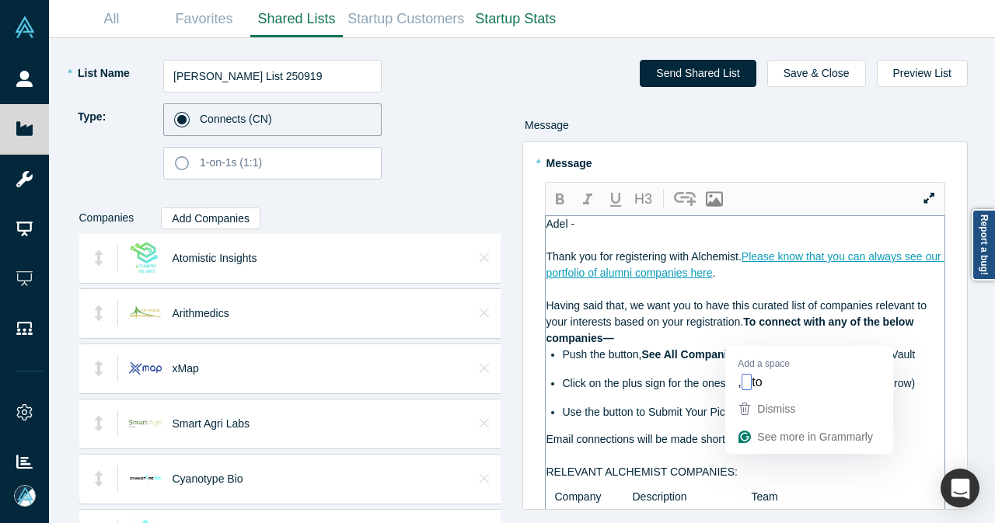
click at [743, 348] on span ",to go to your curated list in the Vault" at bounding box center [827, 354] width 176 height 12
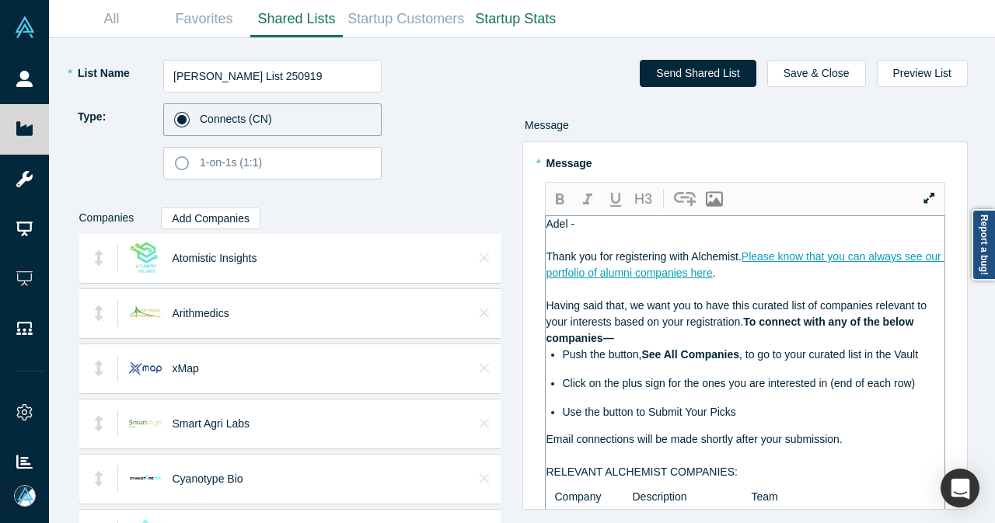
click at [603, 216] on div "Adel -" at bounding box center [745, 224] width 399 height 16
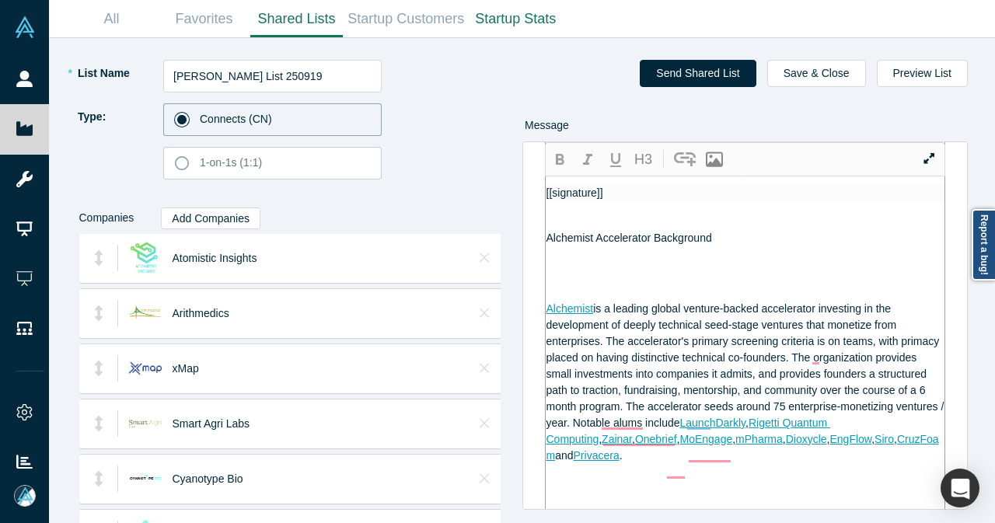
scroll to position [2099, 0]
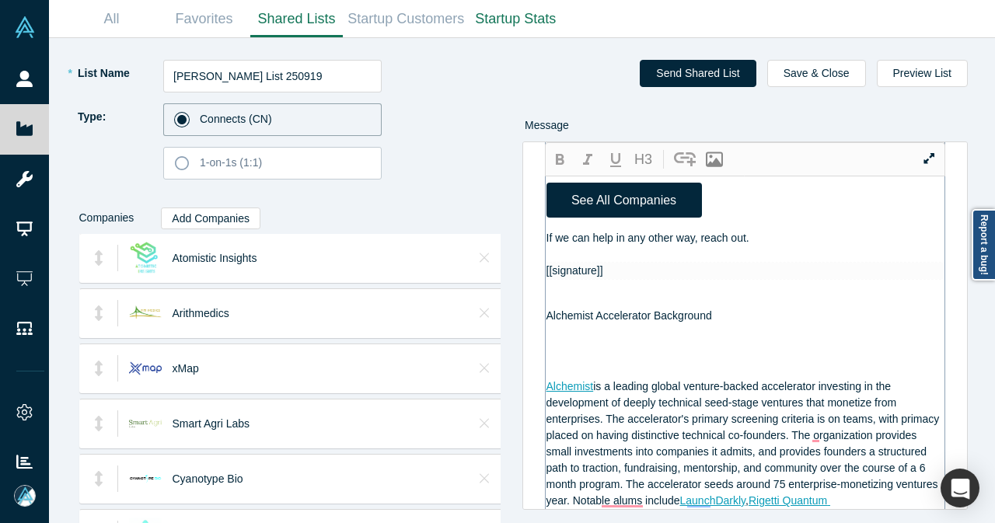
click at [827, 236] on div "If we can help in any other way, reach out." at bounding box center [745, 238] width 399 height 16
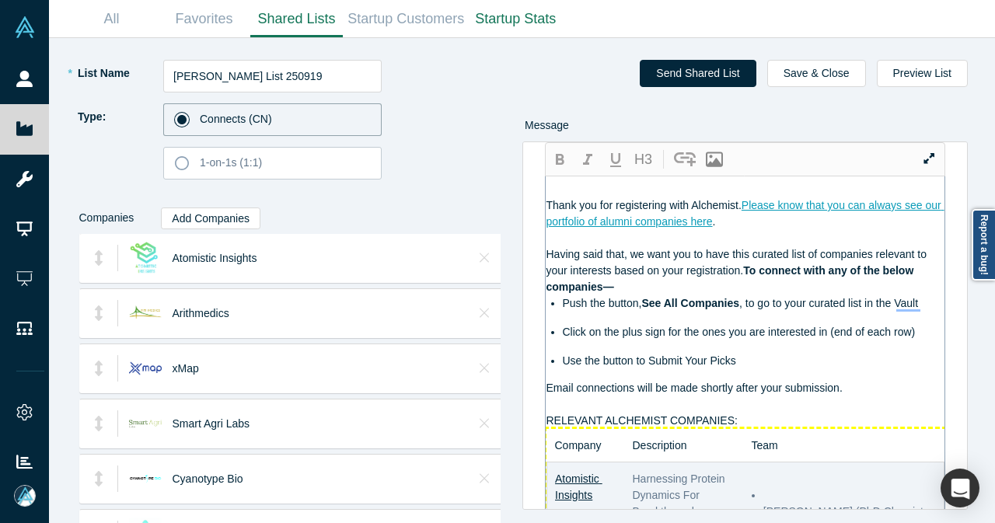
scroll to position [233, 0]
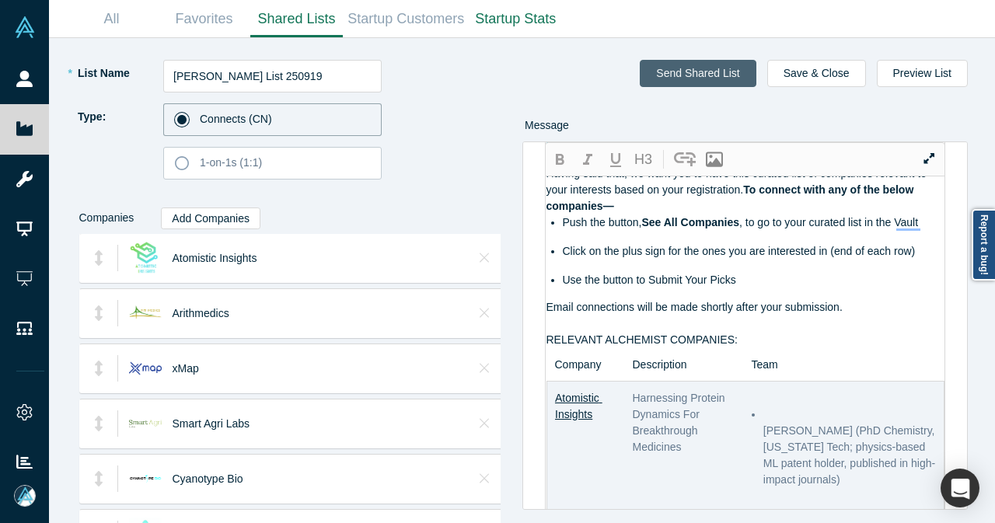
click at [738, 72] on button "Send Shared List" at bounding box center [698, 73] width 116 height 27
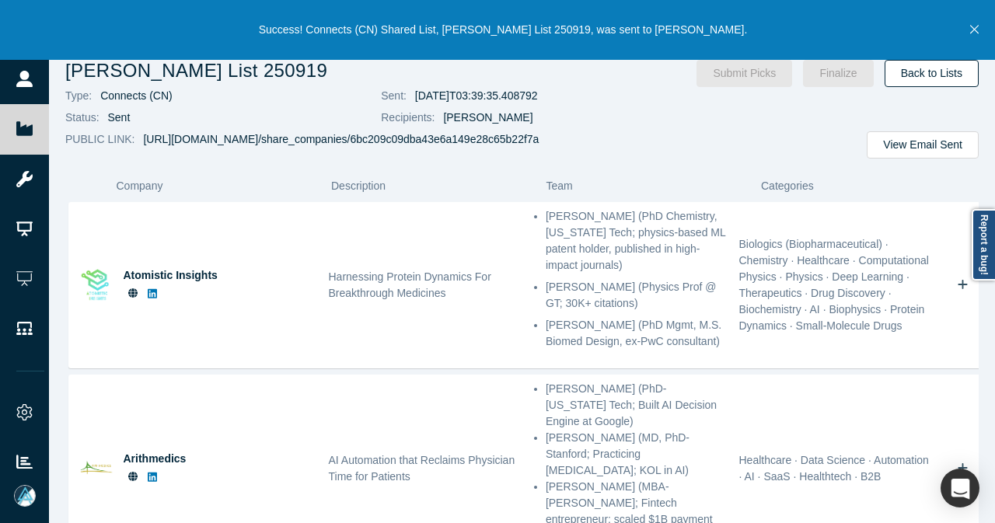
click at [917, 65] on link "Back to Lists" at bounding box center [932, 73] width 94 height 27
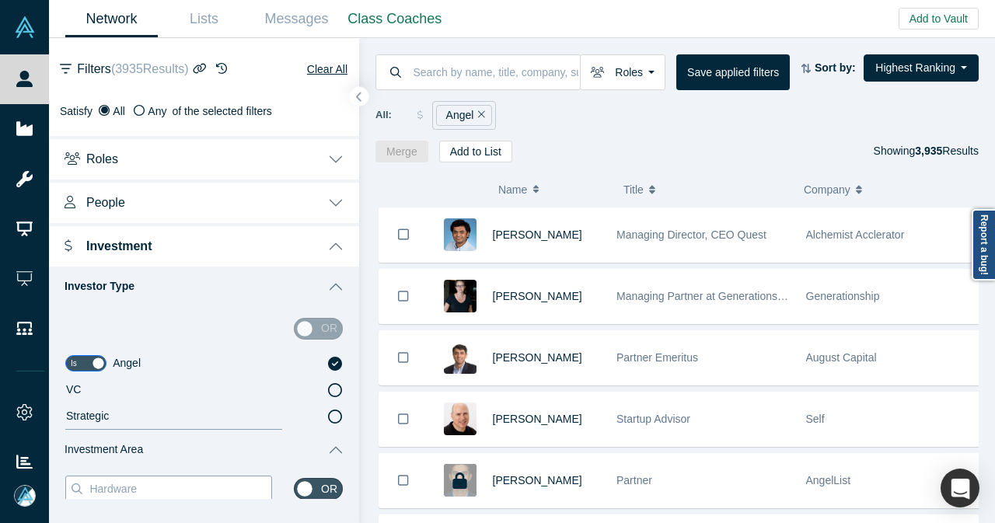
scroll to position [233, 0]
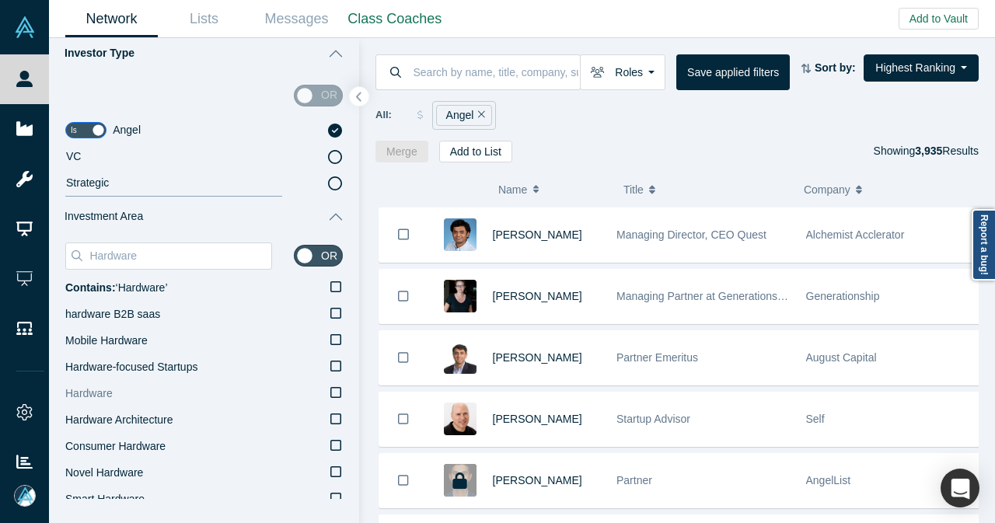
click at [330, 392] on label "Hardware" at bounding box center [204, 394] width 278 height 26
click at [0, 0] on input "Hardware" at bounding box center [0, 0] width 0 height 0
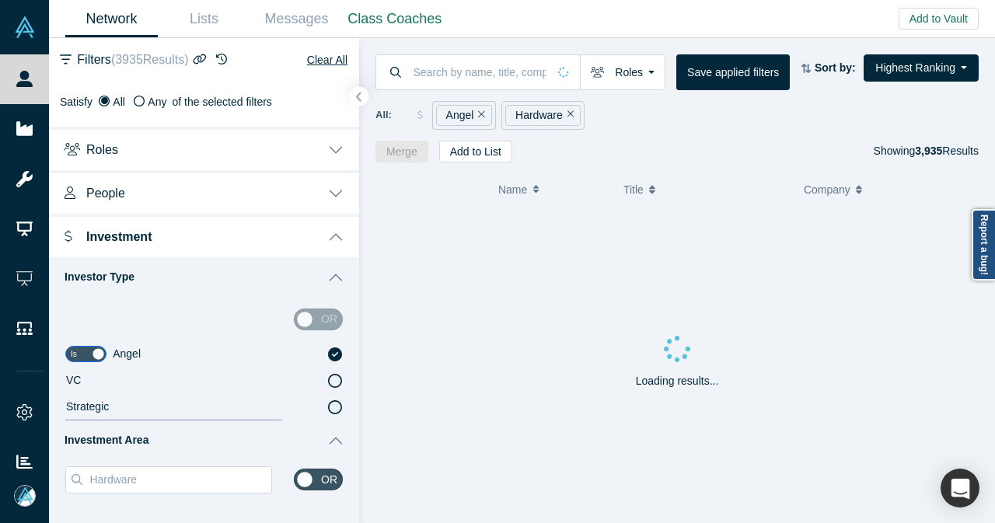
scroll to position [0, 0]
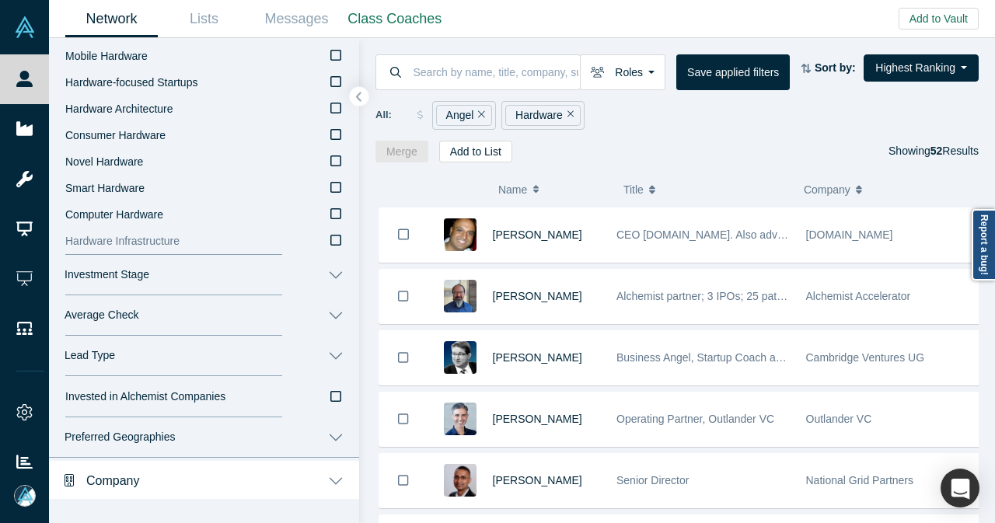
scroll to position [311, 0]
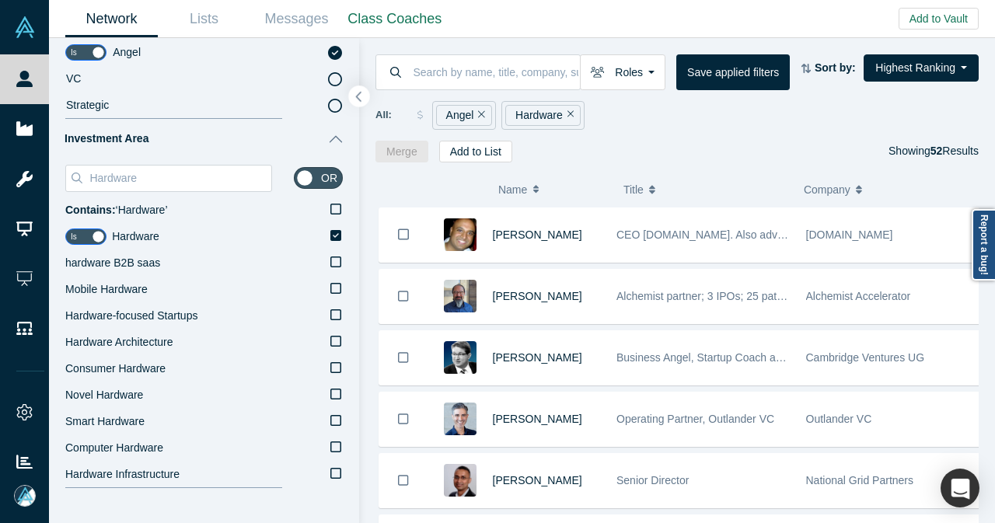
click at [362, 103] on button "button" at bounding box center [359, 96] width 21 height 21
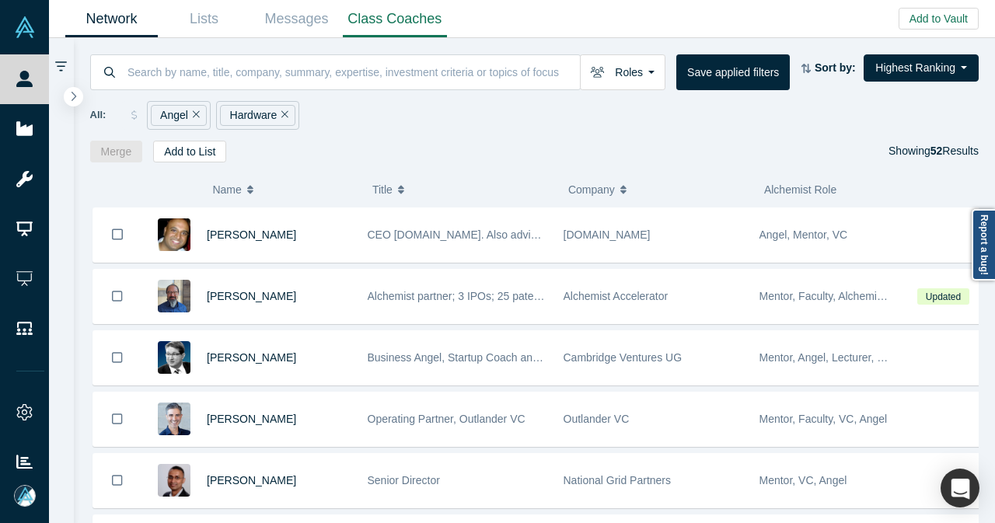
scroll to position [0, 0]
click at [281, 112] on icon "Remove Filter" at bounding box center [284, 114] width 7 height 11
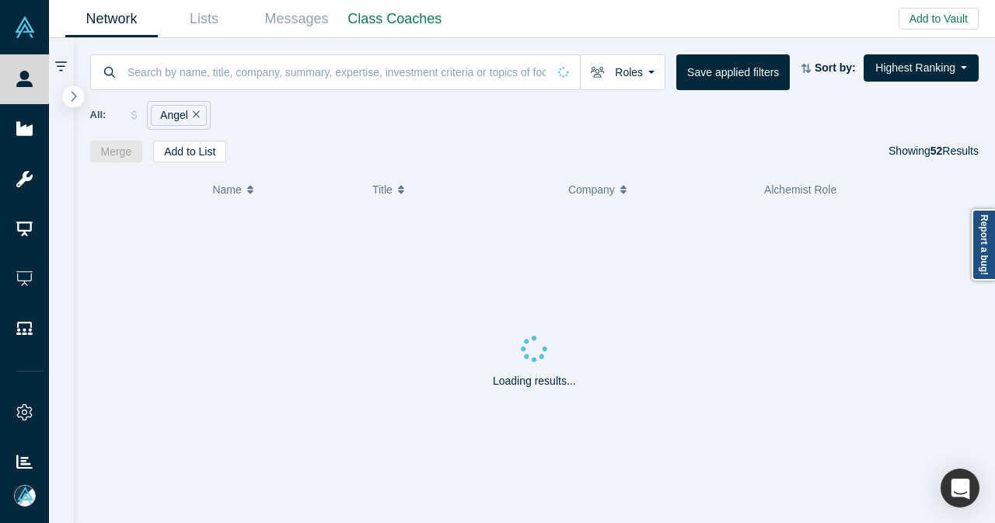
click at [73, 96] on icon "button" at bounding box center [74, 96] width 8 height 12
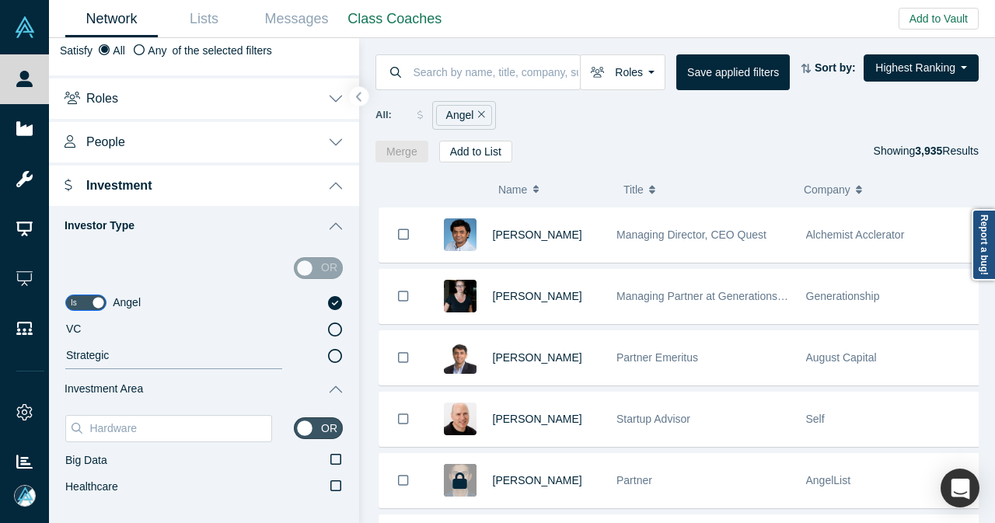
scroll to position [155, 0]
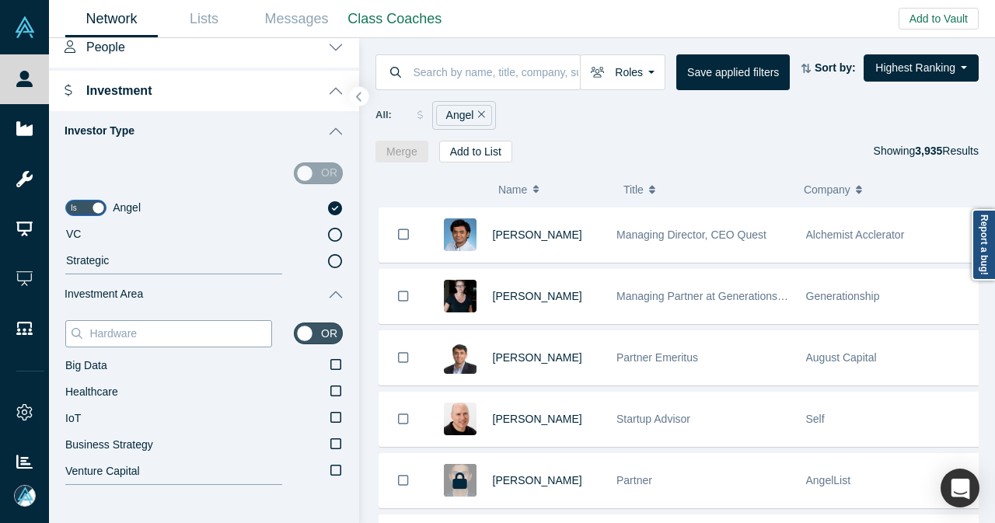
drag, startPoint x: 175, startPoint y: 335, endPoint x: 82, endPoint y: 341, distance: 93.5
click at [82, 341] on div "Hardware" at bounding box center [168, 333] width 207 height 27
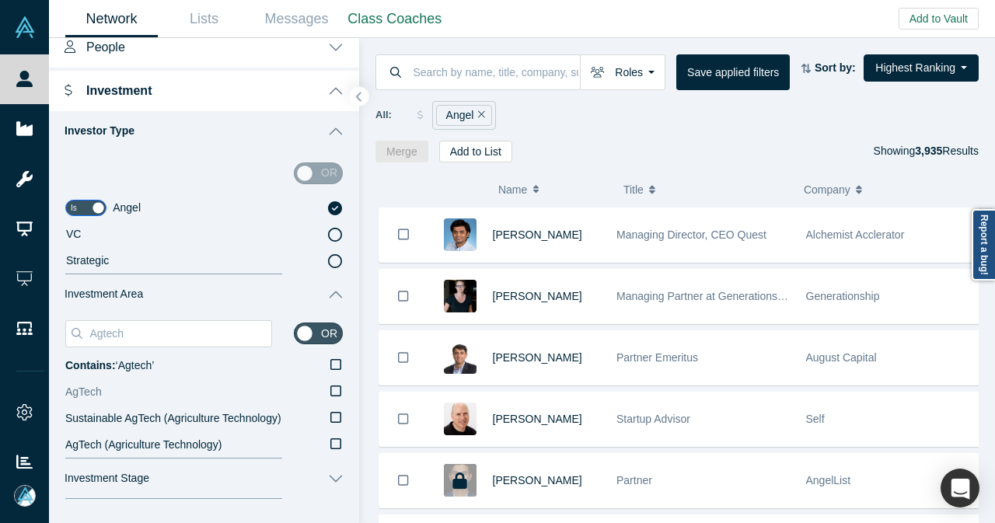
click at [330, 393] on icon at bounding box center [335, 391] width 11 height 12
click at [0, 0] on input "AgTech" at bounding box center [0, 0] width 0 height 0
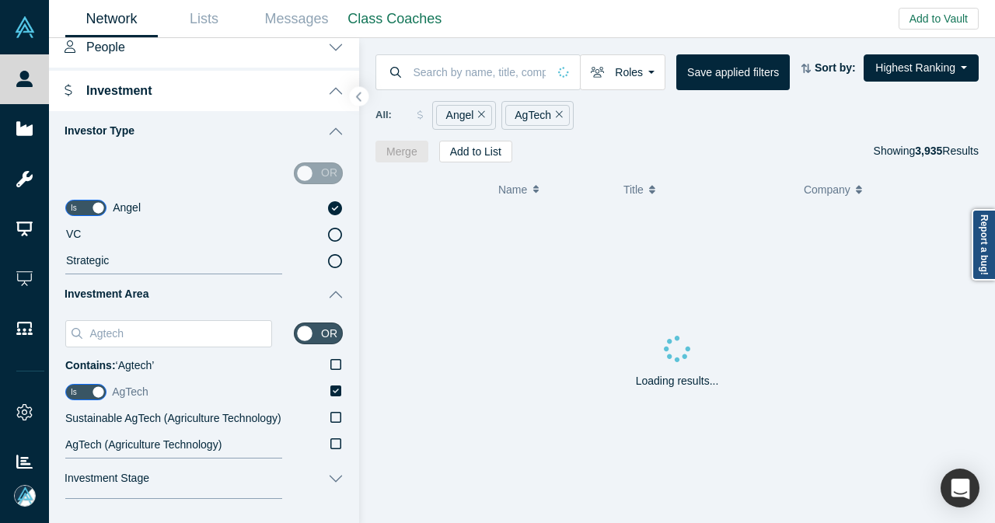
scroll to position [233, 0]
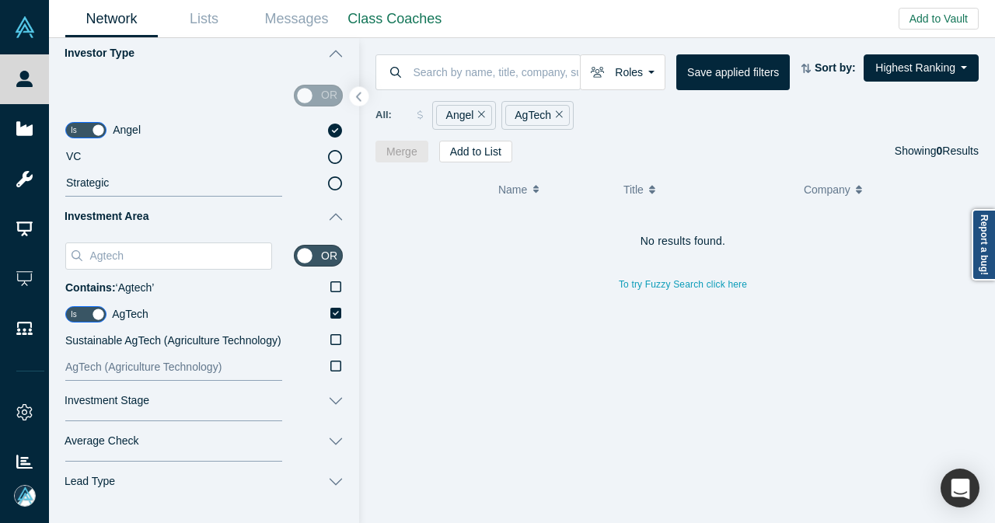
click at [330, 365] on icon at bounding box center [335, 366] width 11 height 12
click at [0, 0] on input "AgTech (Agriculture Technology)" at bounding box center [0, 0] width 0 height 0
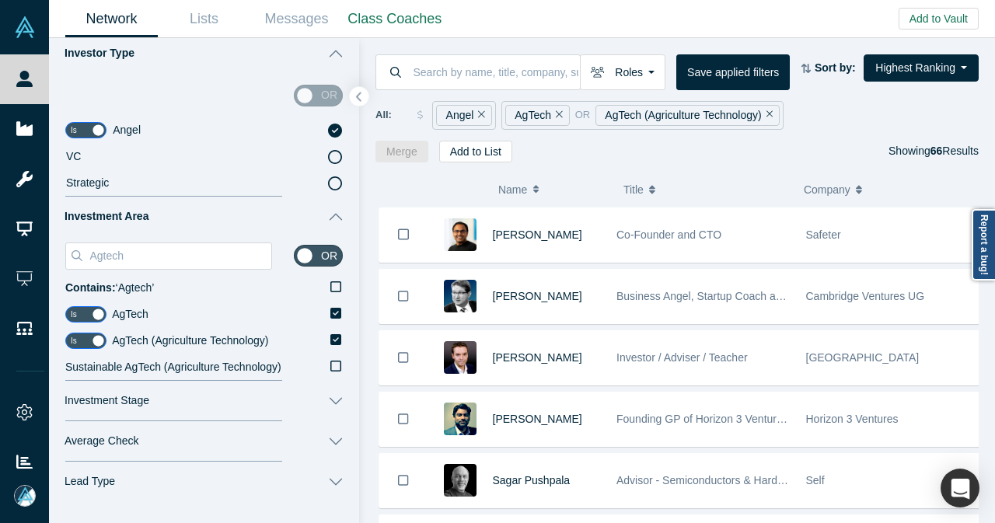
drag, startPoint x: 108, startPoint y: 255, endPoint x: 50, endPoint y: 257, distance: 58.3
click at [50, 257] on div "Agtech or Contains: ‘ Agtech ’ Is AgTech Is AgTech (Agriculture Technology) Sus…" at bounding box center [204, 309] width 310 height 144
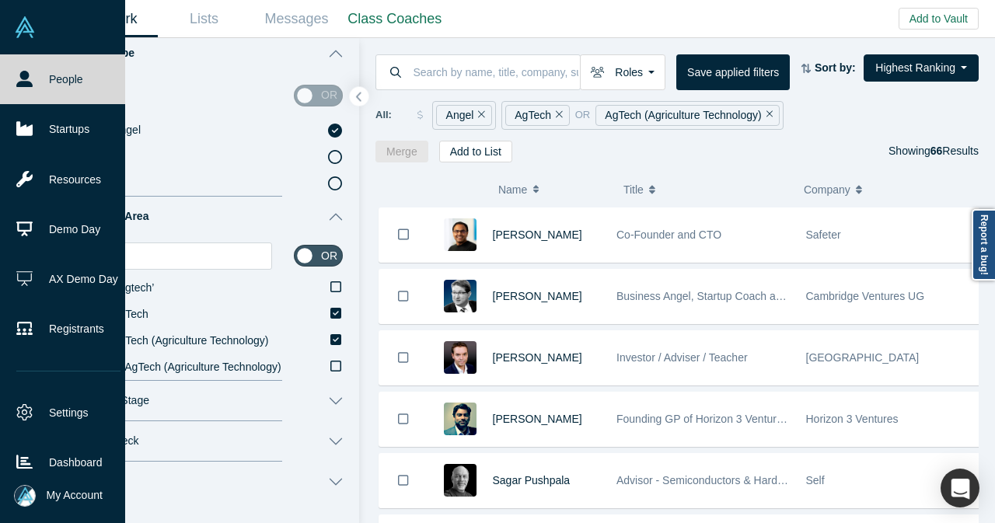
paste input "Electronics"
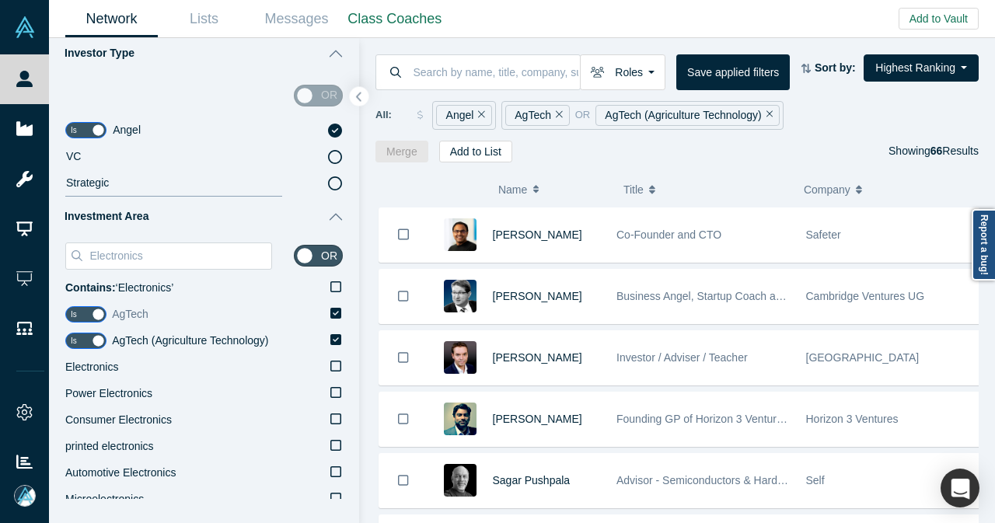
click at [330, 313] on icon at bounding box center [335, 313] width 11 height 12
click at [0, 0] on input "AgTech" at bounding box center [0, 0] width 0 height 0
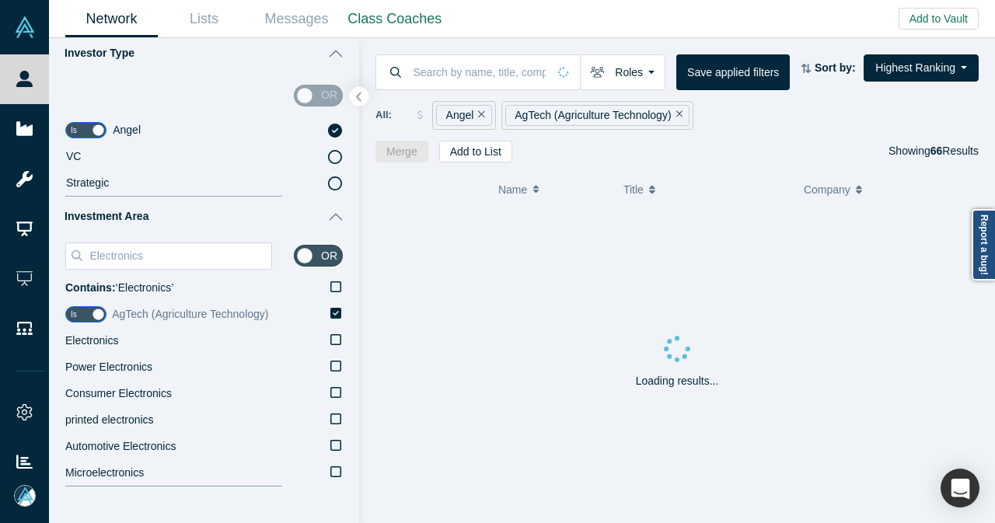
click at [330, 315] on icon at bounding box center [335, 313] width 11 height 11
click at [0, 0] on input "AgTech (Agriculture Technology)" at bounding box center [0, 0] width 0 height 0
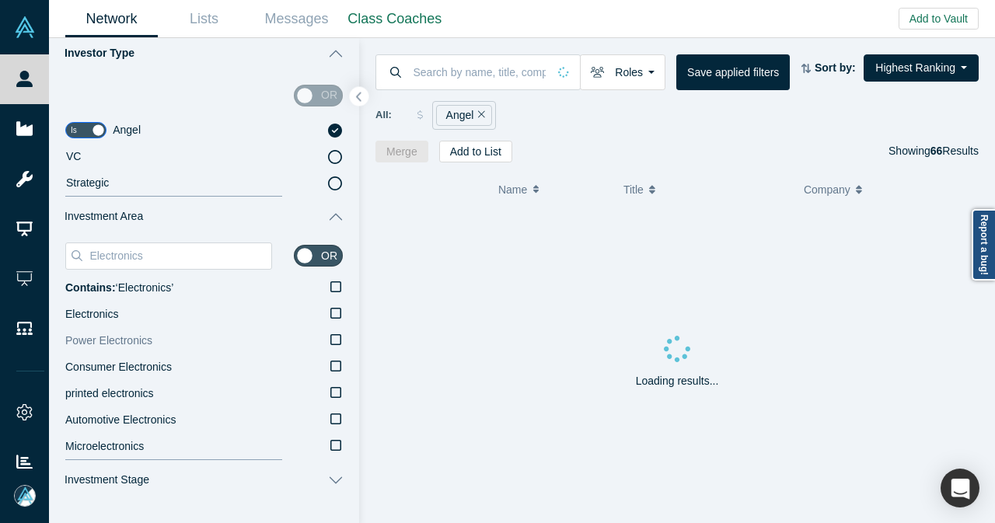
click at [330, 311] on icon at bounding box center [335, 313] width 11 height 12
click at [0, 0] on input "Electronics" at bounding box center [0, 0] width 0 height 0
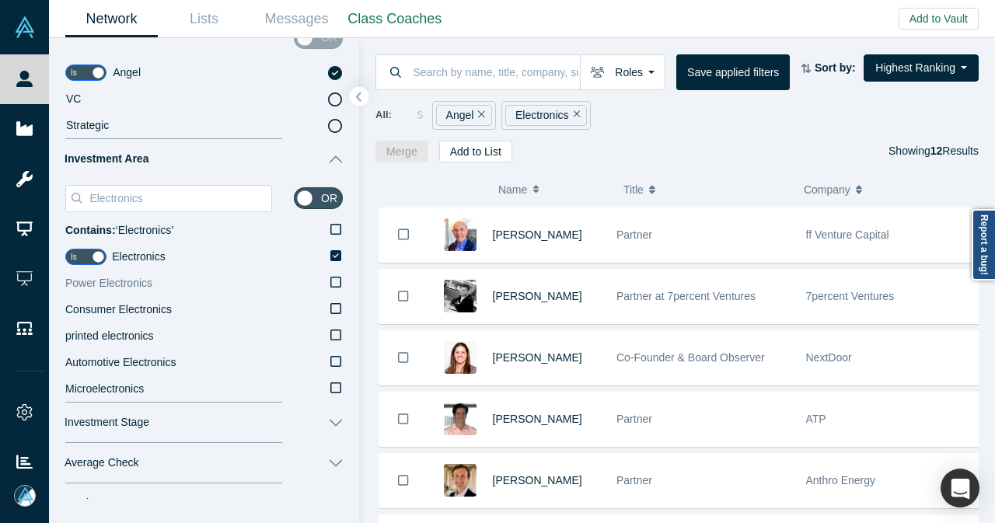
scroll to position [311, 0]
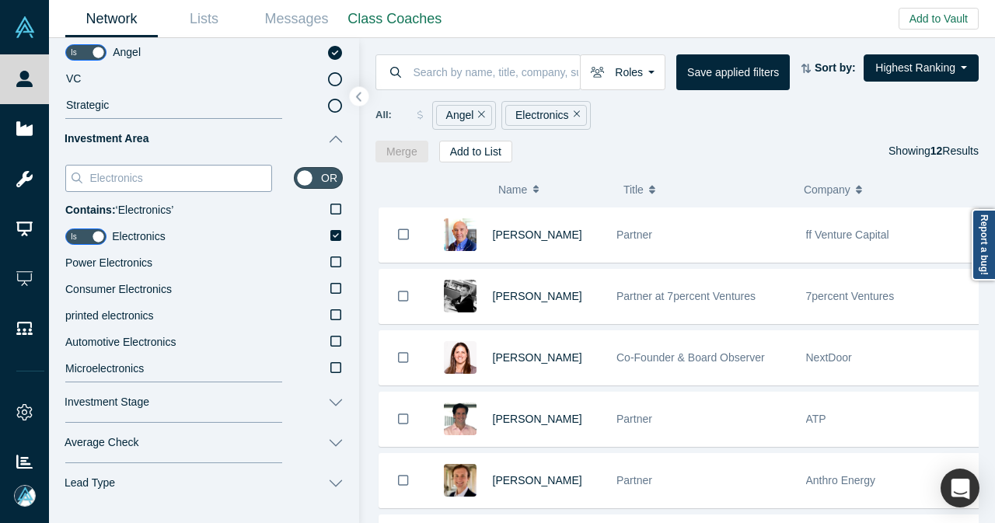
drag, startPoint x: 147, startPoint y: 179, endPoint x: 81, endPoint y: 182, distance: 66.1
click at [81, 182] on div "Electronics" at bounding box center [168, 178] width 207 height 27
paste input "Sustainability"
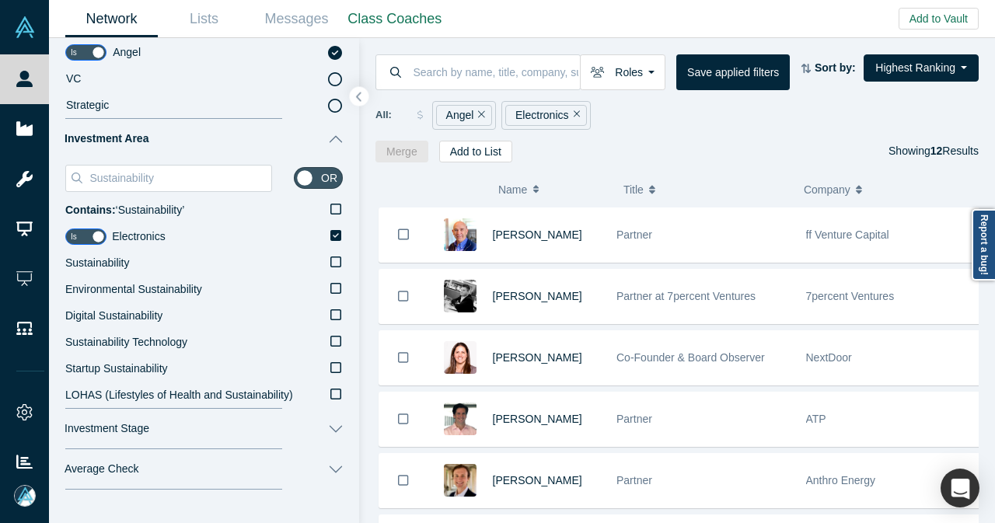
click at [573, 116] on icon "Remove Filter" at bounding box center [576, 114] width 7 height 7
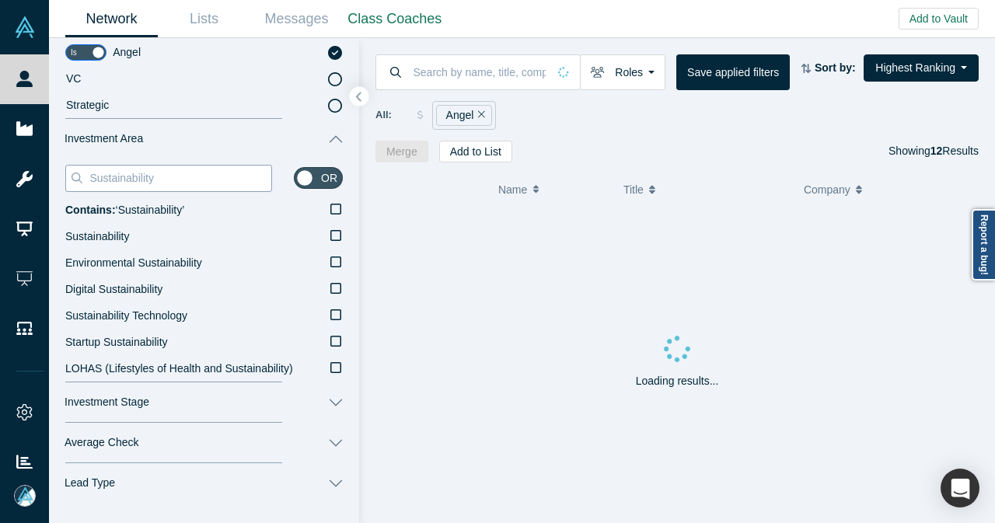
click at [185, 184] on input "Sustainability" at bounding box center [179, 178] width 183 height 20
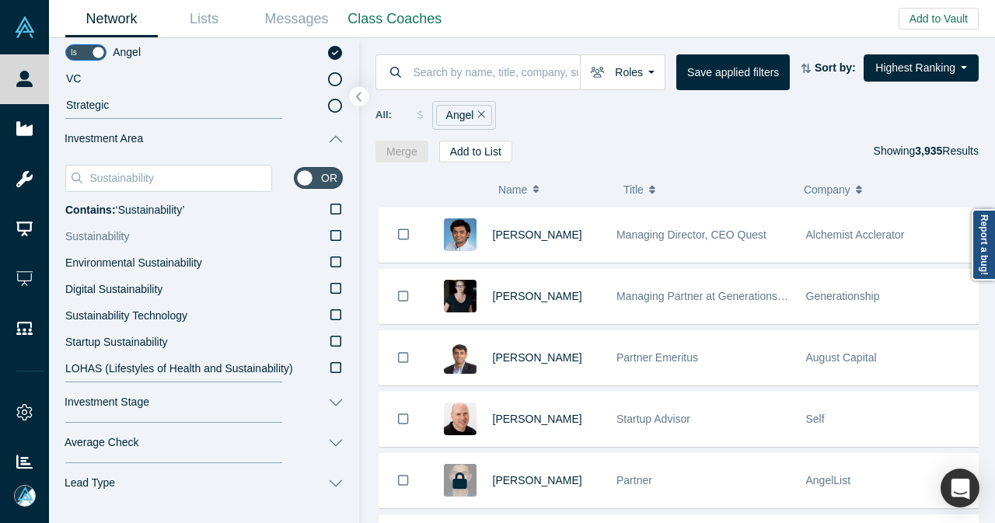
click at [330, 238] on icon at bounding box center [335, 235] width 11 height 12
click at [0, 0] on input "Sustainability" at bounding box center [0, 0] width 0 height 0
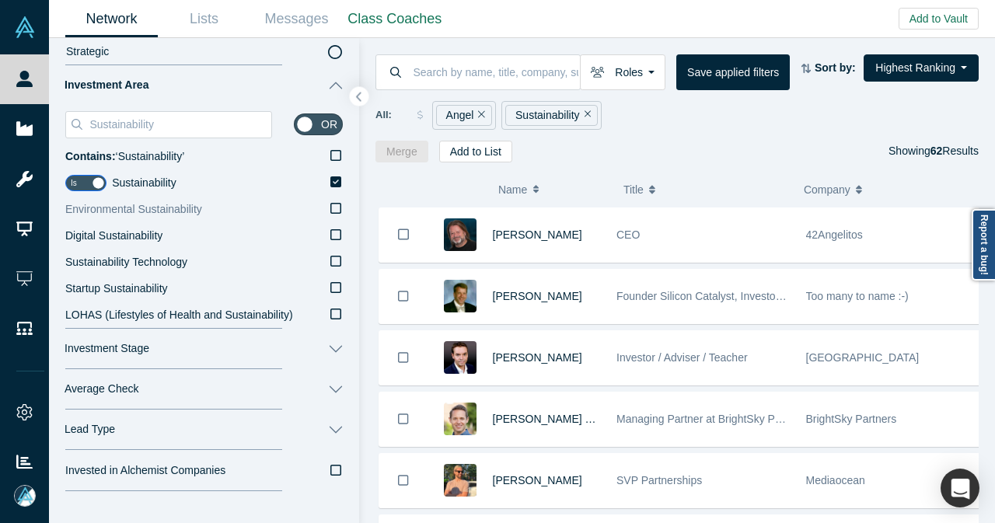
scroll to position [389, 0]
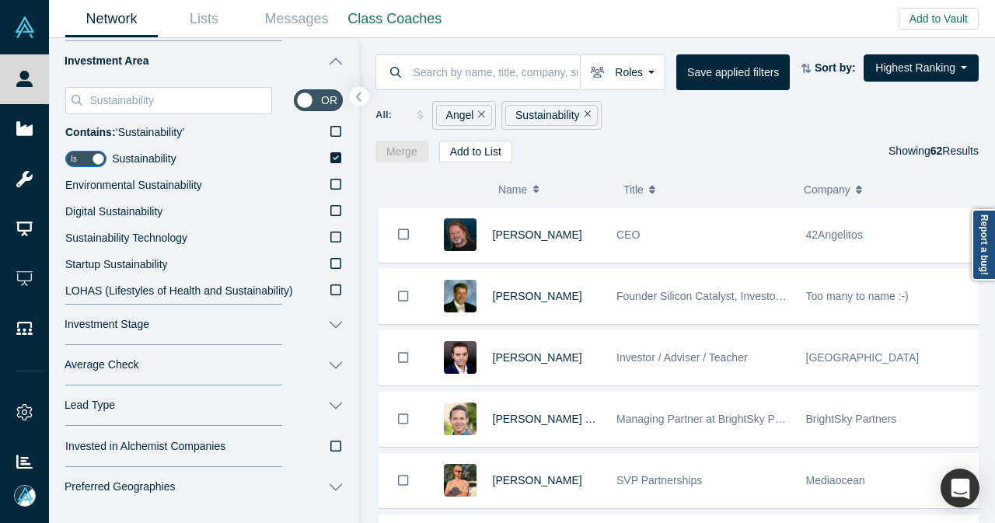
drag, startPoint x: 584, startPoint y: 115, endPoint x: 572, endPoint y: 117, distance: 11.8
click at [585, 114] on icon "Remove Filter" at bounding box center [588, 114] width 7 height 11
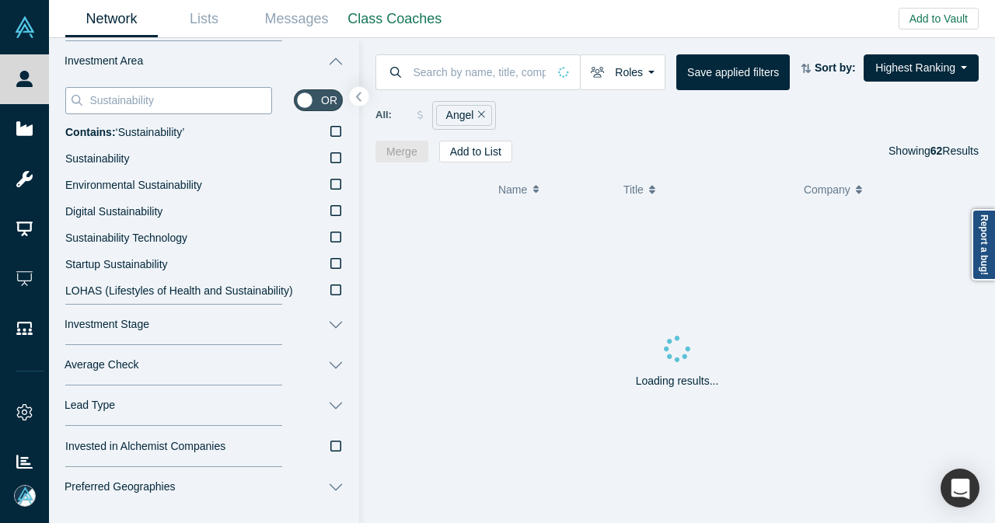
drag, startPoint x: 182, startPoint y: 102, endPoint x: 83, endPoint y: 100, distance: 98.7
click at [83, 100] on div "Sustainability" at bounding box center [168, 100] width 207 height 27
paste input "IoT"
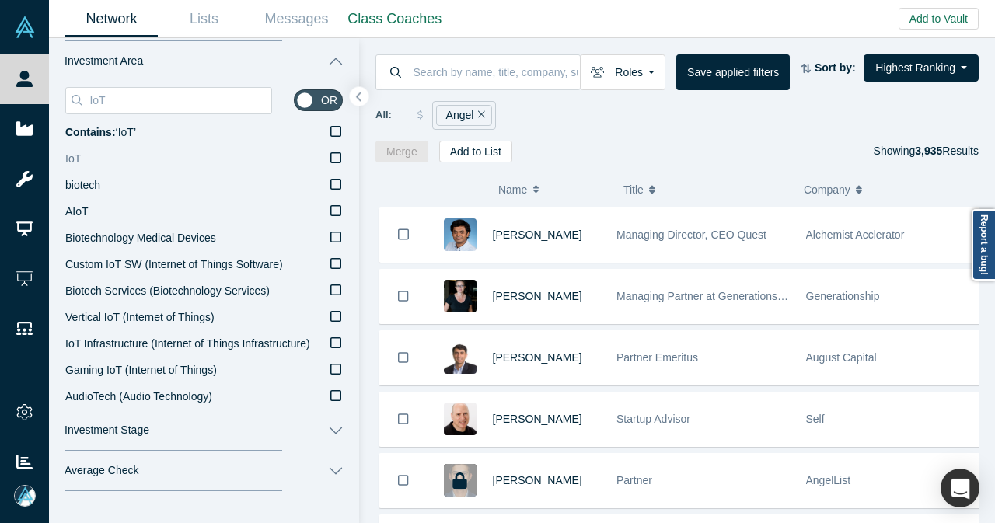
click at [330, 159] on icon at bounding box center [335, 157] width 11 height 11
click at [0, 0] on input "IoT" at bounding box center [0, 0] width 0 height 0
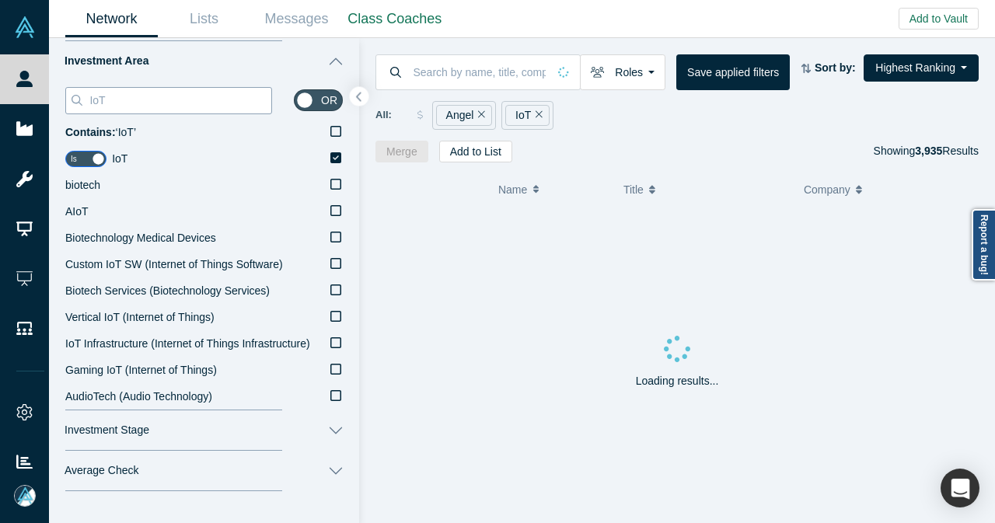
click at [145, 101] on input "IoT" at bounding box center [179, 100] width 183 height 20
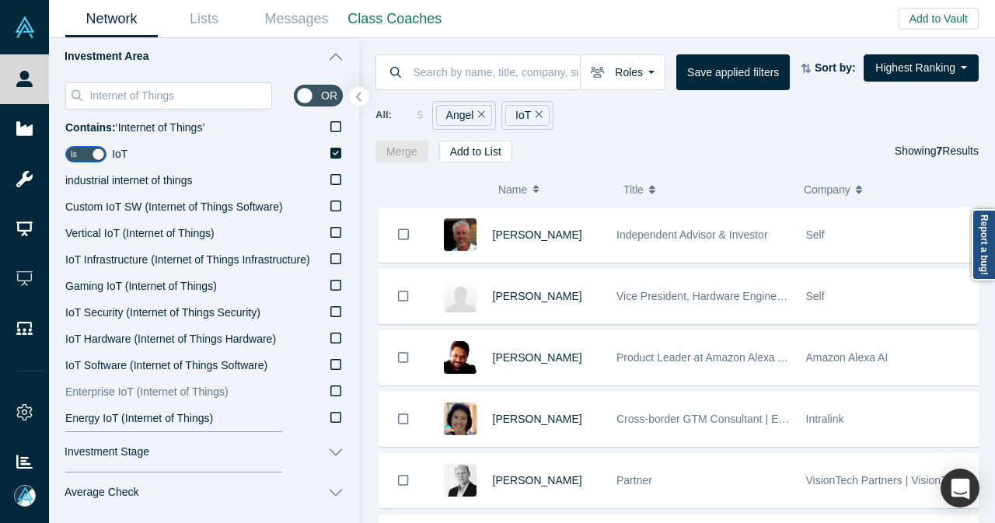
scroll to position [389, 0]
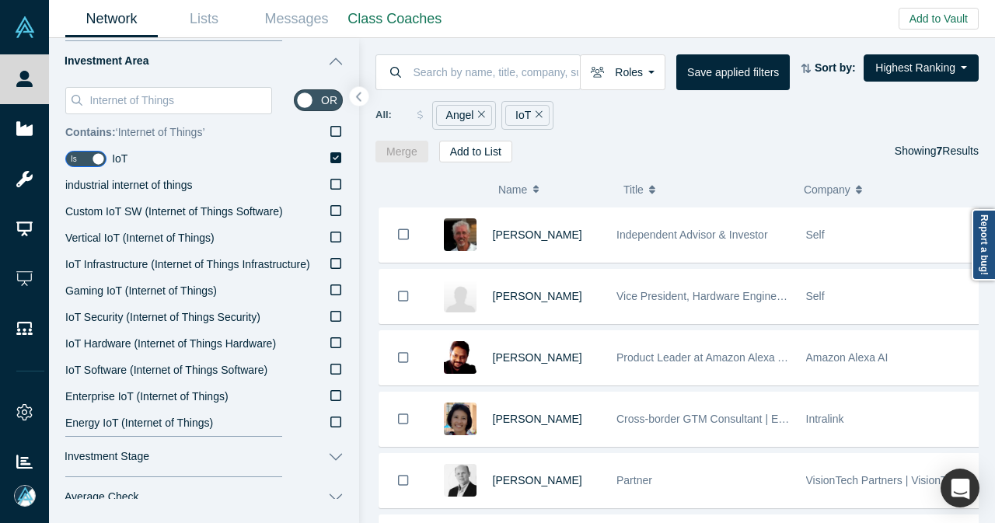
click at [330, 129] on icon at bounding box center [335, 131] width 11 height 12
click at [0, 0] on input "Contains: ‘ Internet of Things ’" at bounding box center [0, 0] width 0 height 0
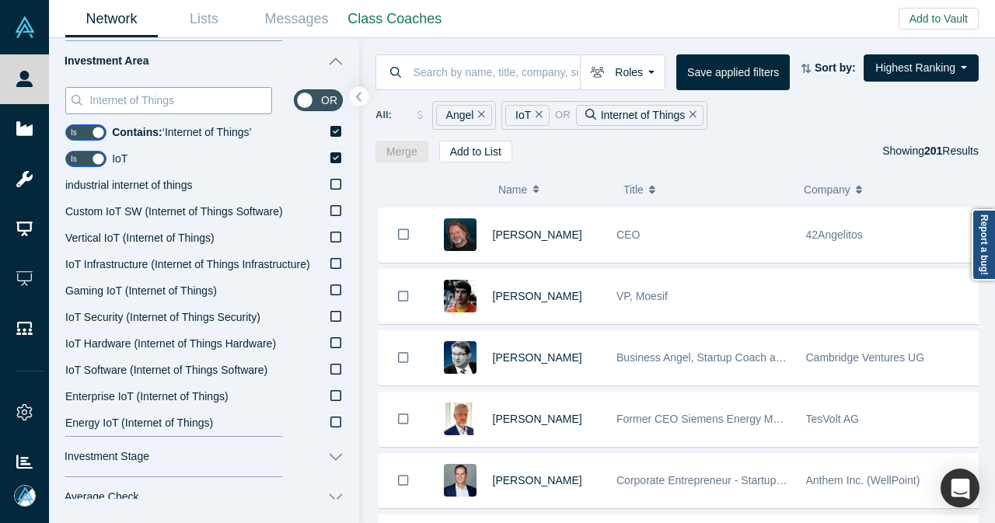
drag, startPoint x: 196, startPoint y: 101, endPoint x: 89, endPoint y: 103, distance: 107.3
click at [89, 103] on input "Internet of Things" at bounding box center [179, 100] width 183 height 20
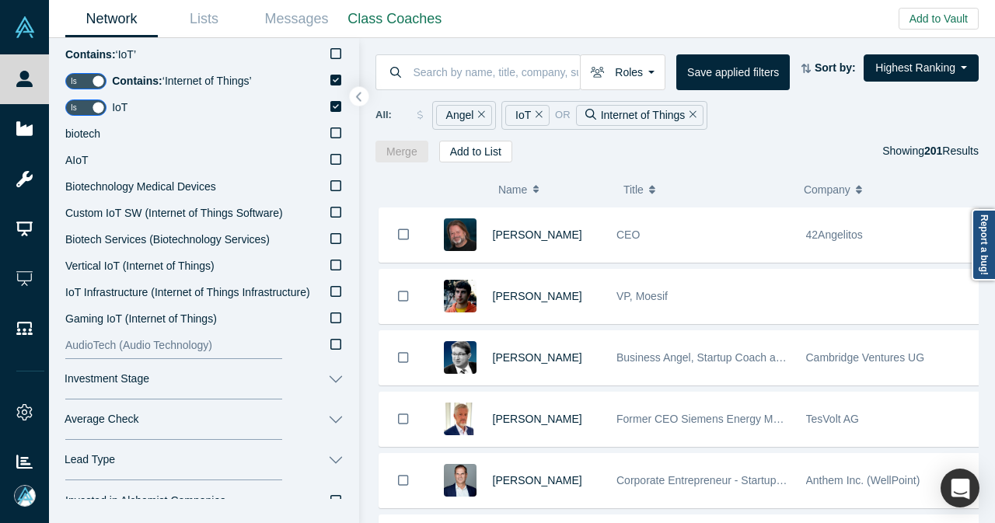
scroll to position [311, 0]
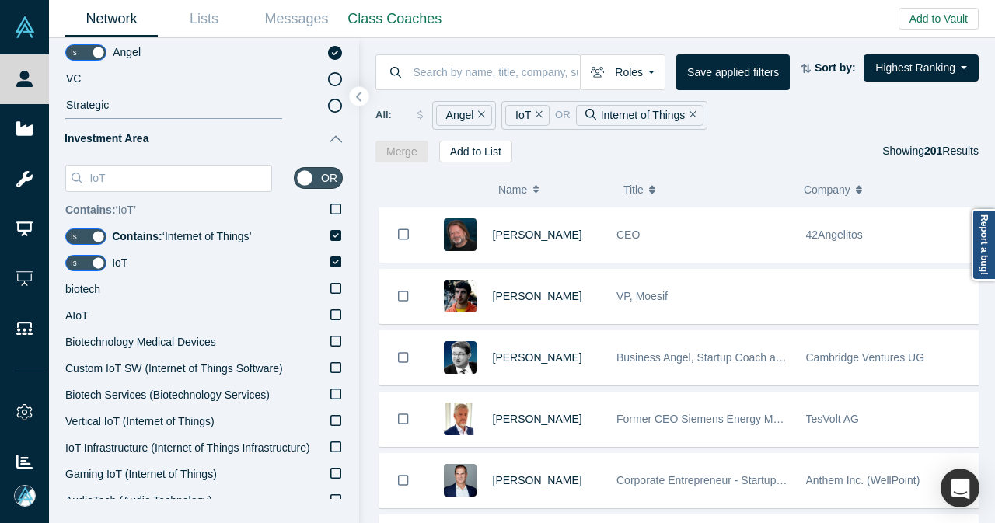
click at [330, 208] on icon at bounding box center [335, 209] width 11 height 12
click at [0, 0] on input "Contains: ‘ IoT ’" at bounding box center [0, 0] width 0 height 0
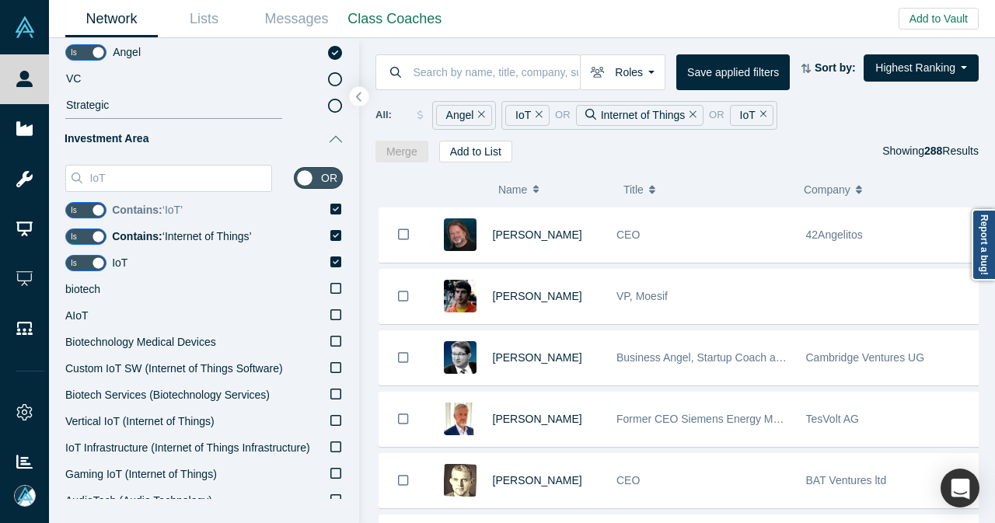
click at [330, 208] on icon at bounding box center [335, 209] width 11 height 11
click at [0, 0] on input "Contains: ‘ IoT ’" at bounding box center [0, 0] width 0 height 0
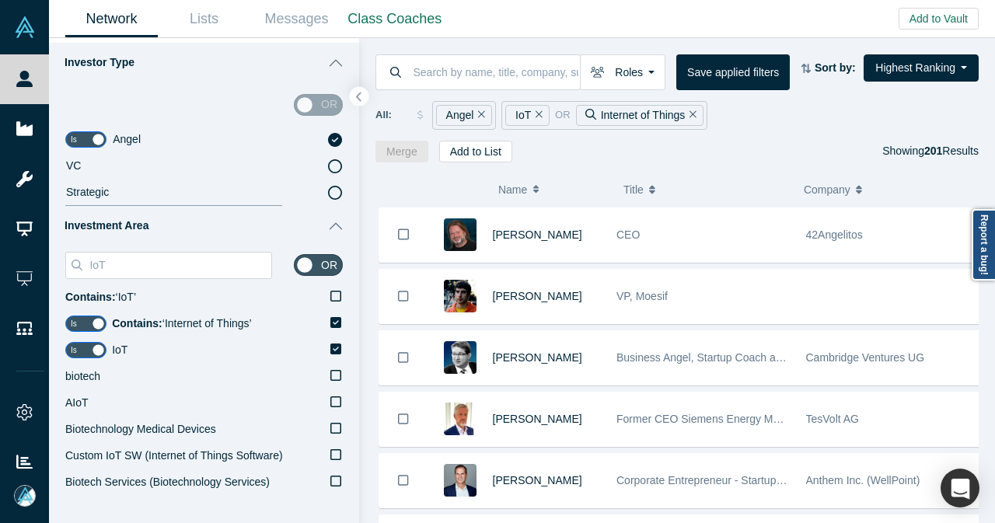
scroll to position [233, 0]
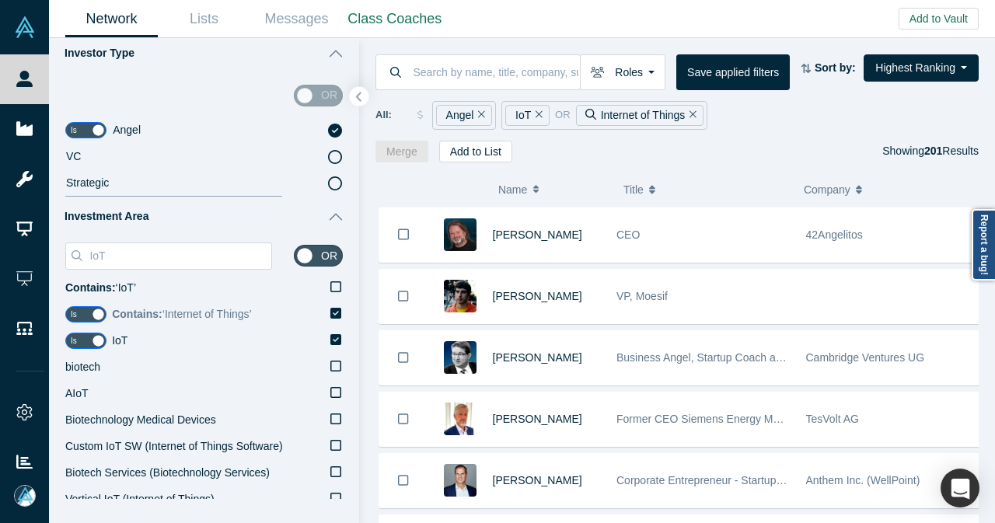
click at [330, 313] on icon at bounding box center [335, 313] width 11 height 12
click at [0, 0] on input "Contains: ‘ Internet of Things ’" at bounding box center [0, 0] width 0 height 0
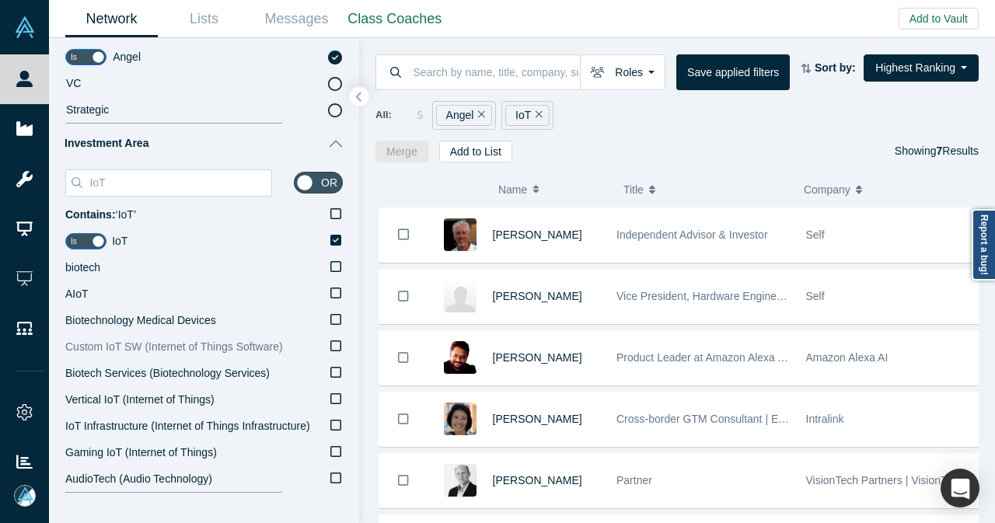
scroll to position [389, 0]
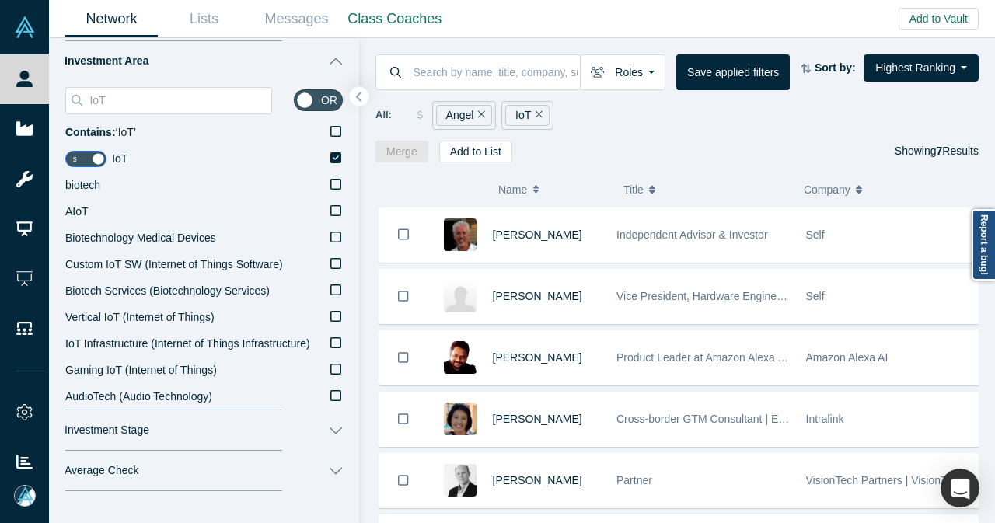
click at [539, 114] on div "IoT" at bounding box center [527, 115] width 44 height 21
click at [536, 115] on icon "Remove Filter" at bounding box center [539, 114] width 7 height 11
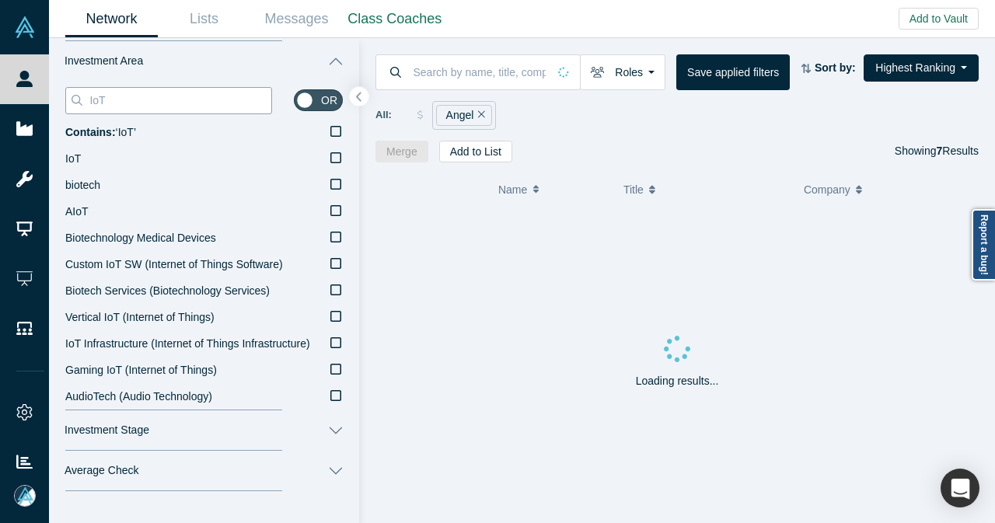
drag, startPoint x: 138, startPoint y: 100, endPoint x: 90, endPoint y: 102, distance: 48.2
click at [90, 102] on input "IoT" at bounding box center [179, 100] width 183 height 20
paste input "nternet of Things"
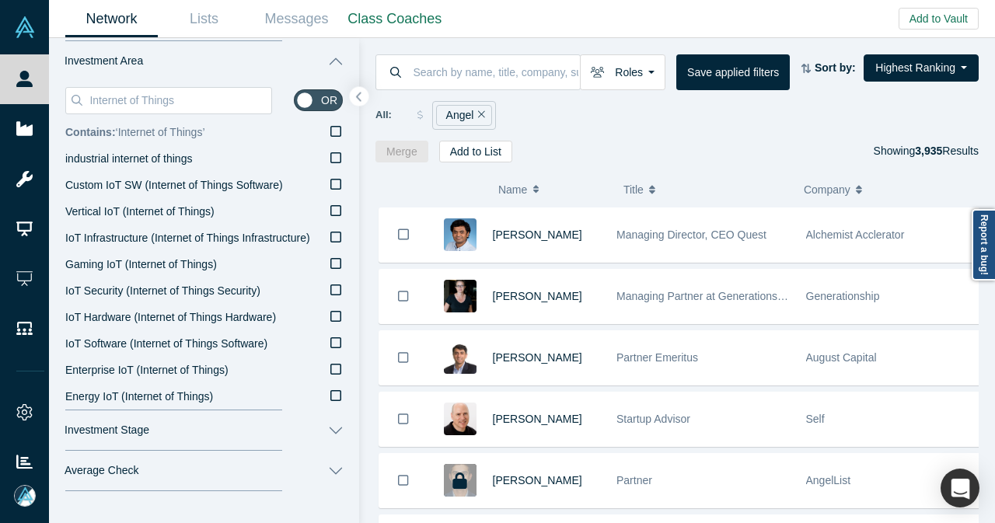
click at [330, 127] on icon at bounding box center [335, 131] width 11 height 11
click at [0, 0] on input "Contains: ‘ Internet of Things ’" at bounding box center [0, 0] width 0 height 0
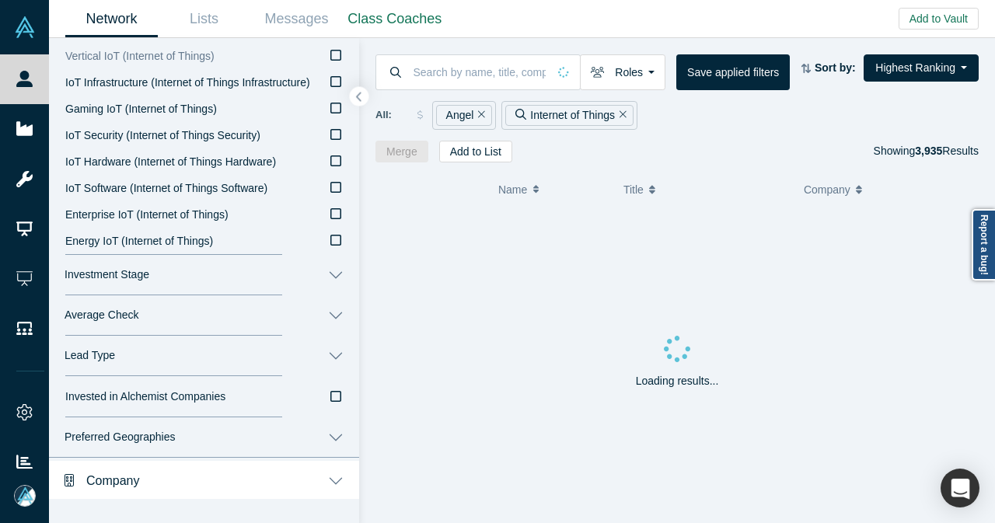
scroll to position [311, 0]
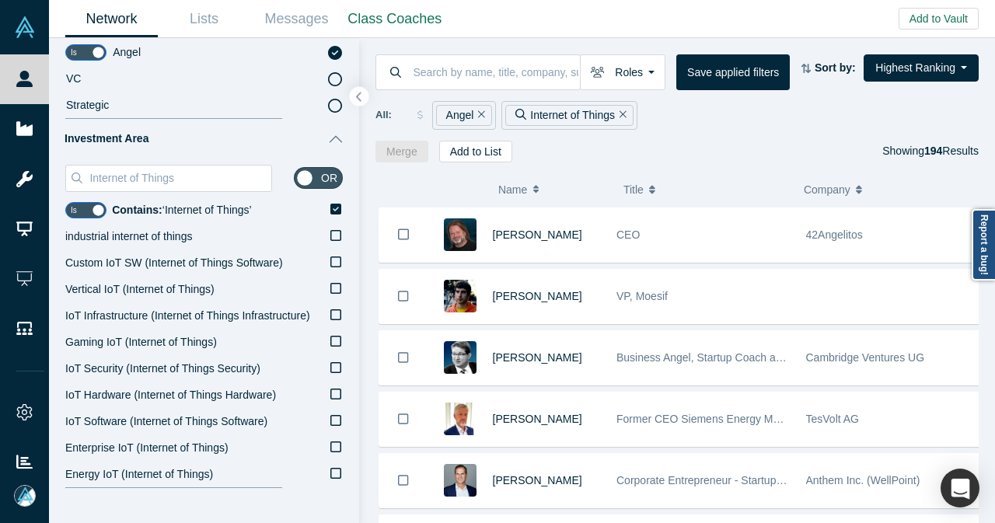
click at [620, 111] on icon "Remove Filter" at bounding box center [623, 114] width 7 height 11
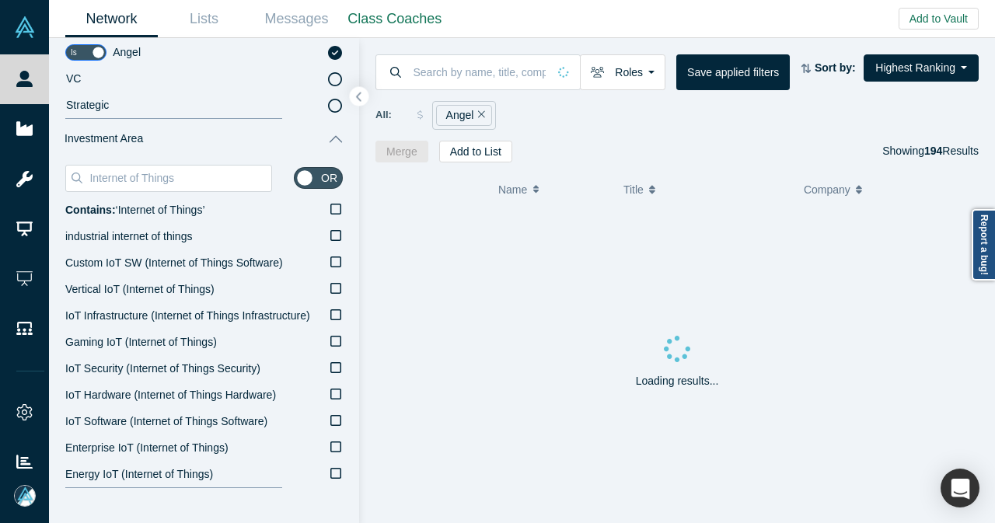
drag, startPoint x: 204, startPoint y: 178, endPoint x: 61, endPoint y: 183, distance: 143.1
click at [62, 184] on div "Internet of Things or Contains: ‘ Internet of Things ’ industrial internet of t…" at bounding box center [204, 323] width 310 height 329
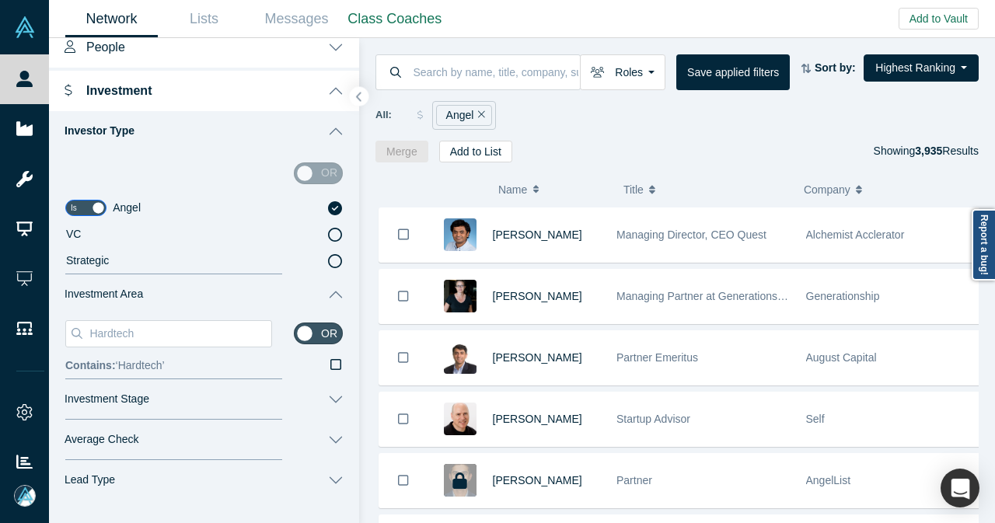
scroll to position [233, 0]
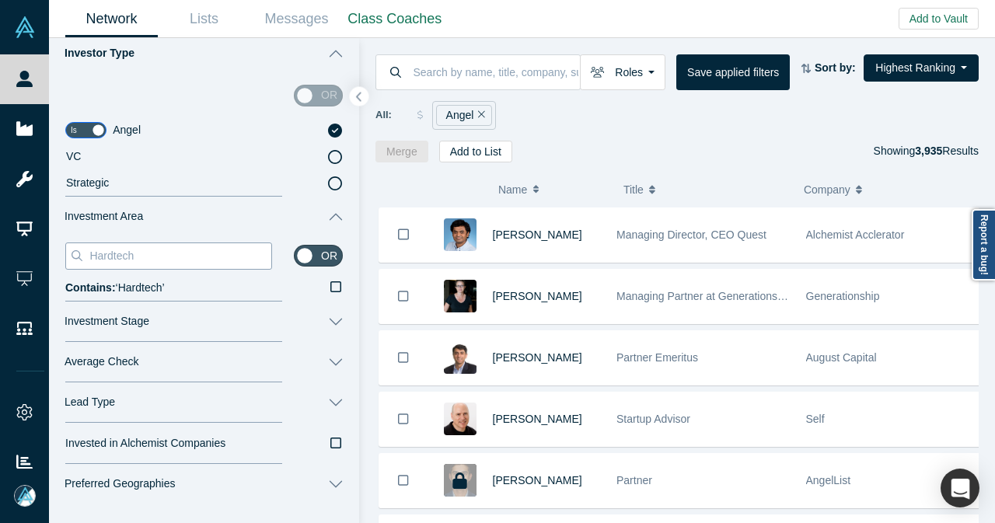
click at [115, 257] on input "Hardtech" at bounding box center [179, 256] width 183 height 20
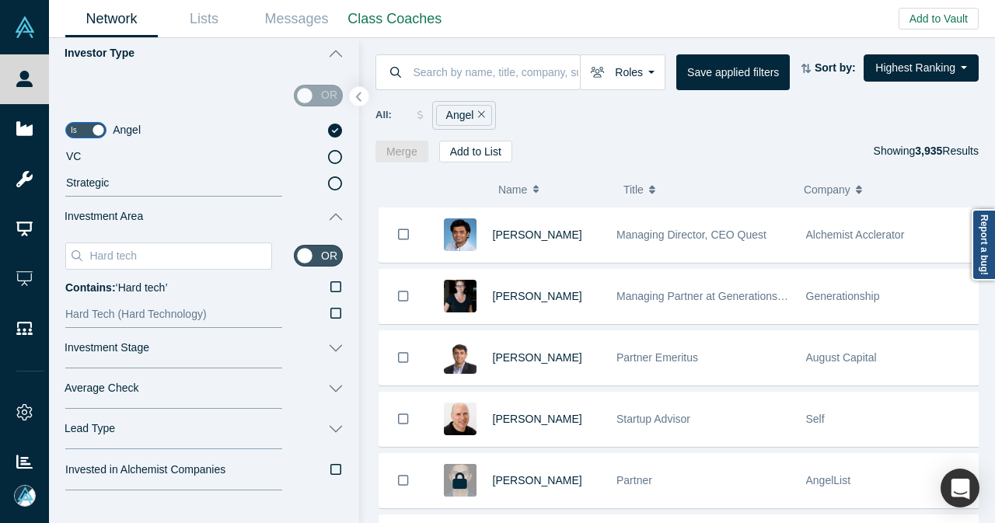
type input "Hard tech"
click at [330, 311] on icon at bounding box center [335, 313] width 11 height 12
click at [0, 0] on input "Hard Tech (Hard Technology)" at bounding box center [0, 0] width 0 height 0
